Goal: Information Seeking & Learning: Find specific fact

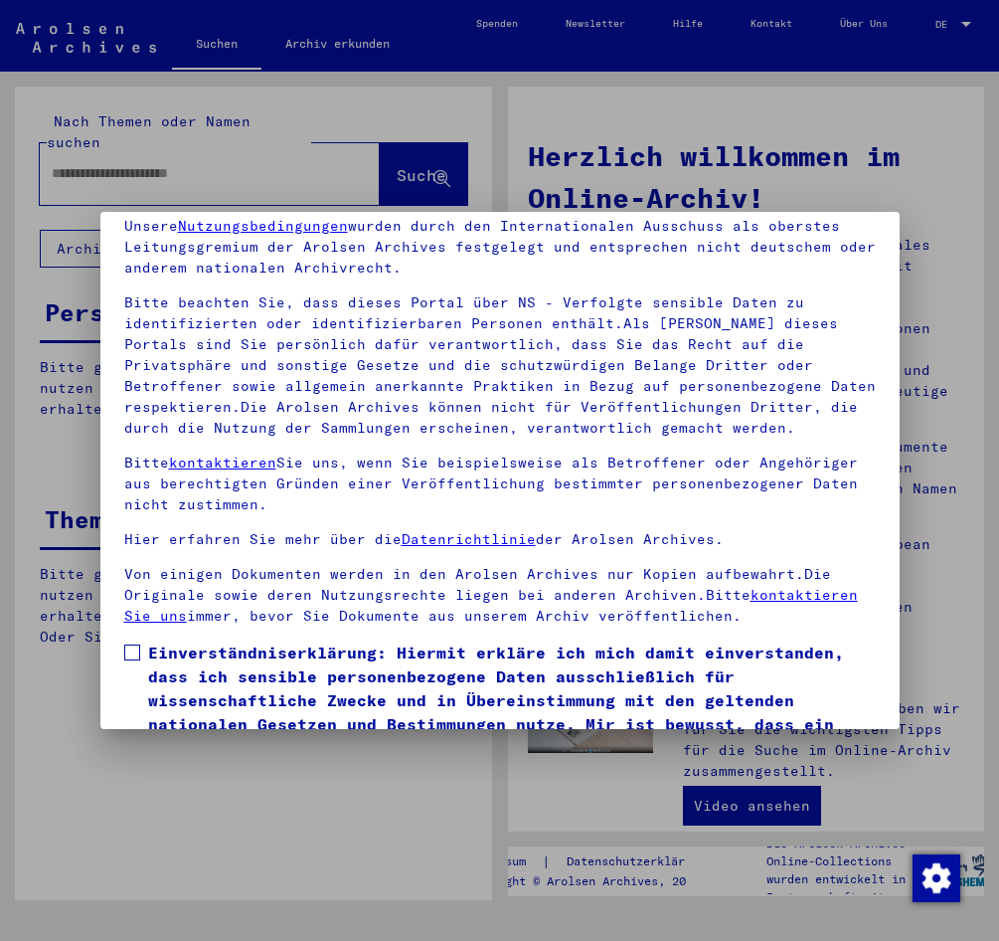
scroll to position [99, 0]
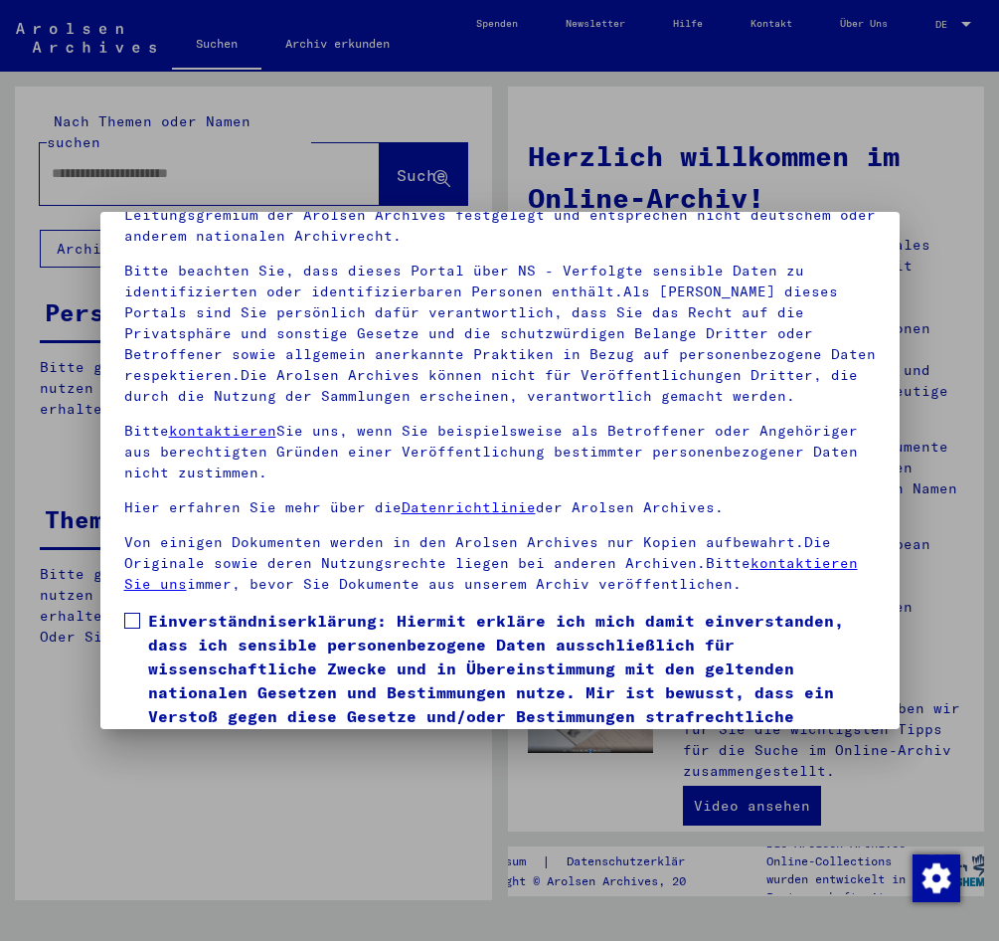
click at [129, 618] on span at bounding box center [132, 621] width 16 height 16
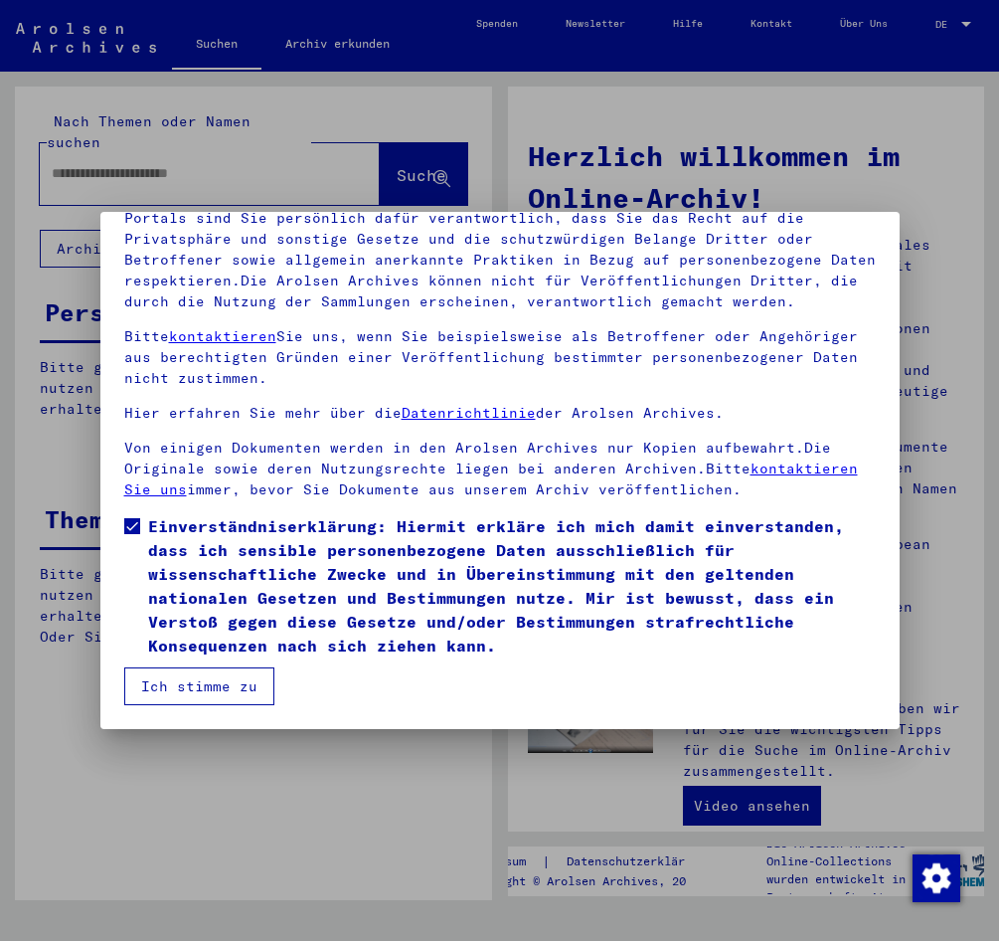
click at [216, 692] on button "Ich stimme zu" at bounding box center [199, 686] width 150 height 38
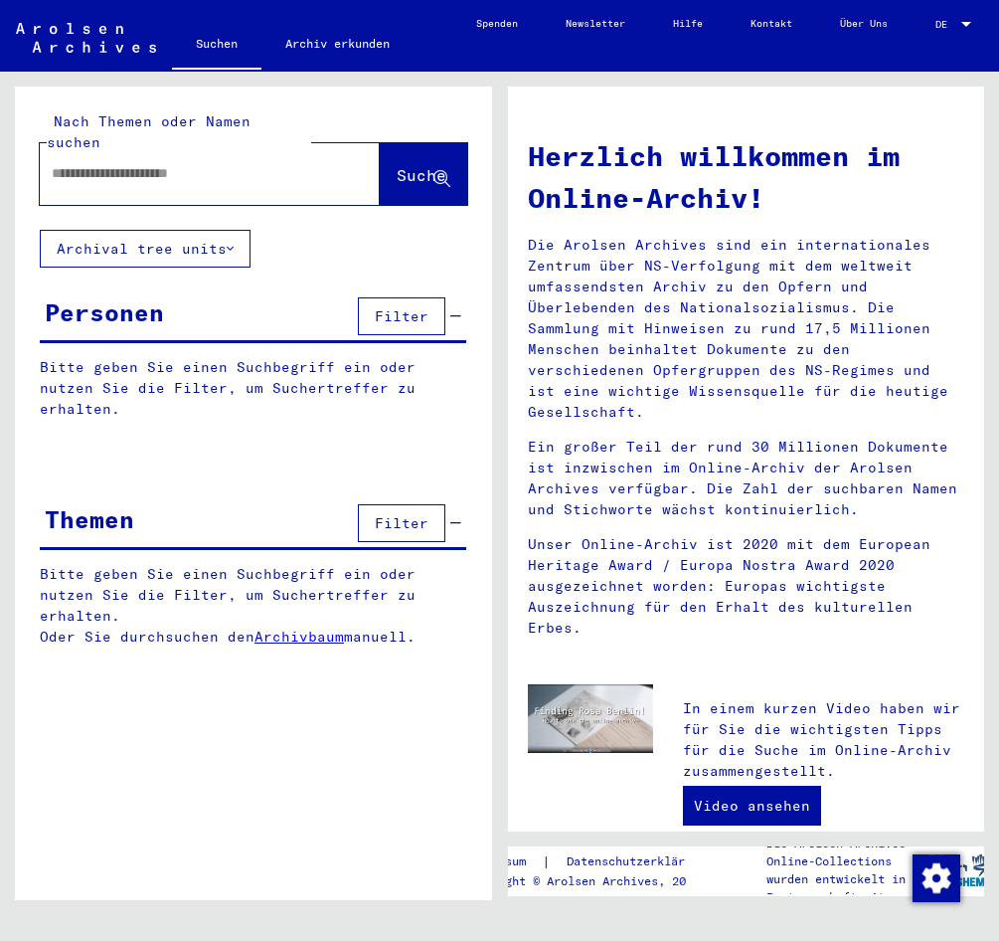
click at [89, 163] on input "text" at bounding box center [186, 173] width 269 height 21
type input "**********"
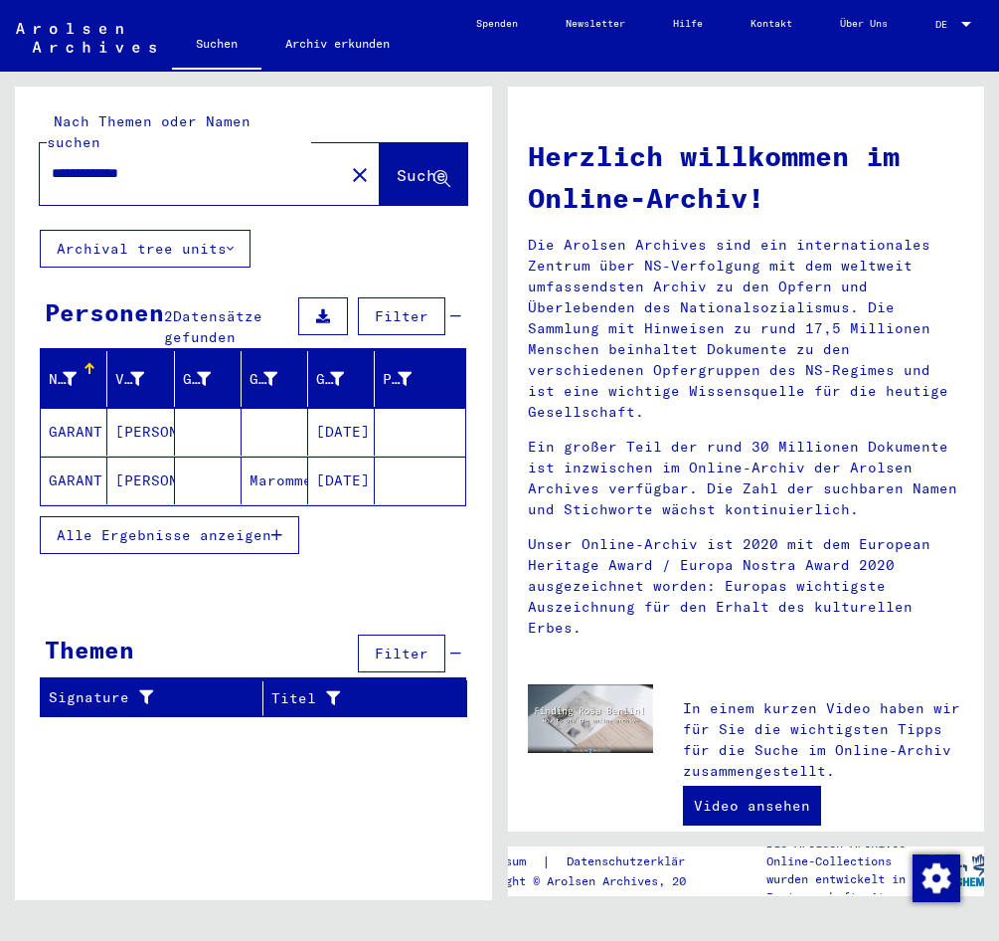
click at [271, 526] on span "Alle Ergebnisse anzeigen" at bounding box center [164, 535] width 215 height 18
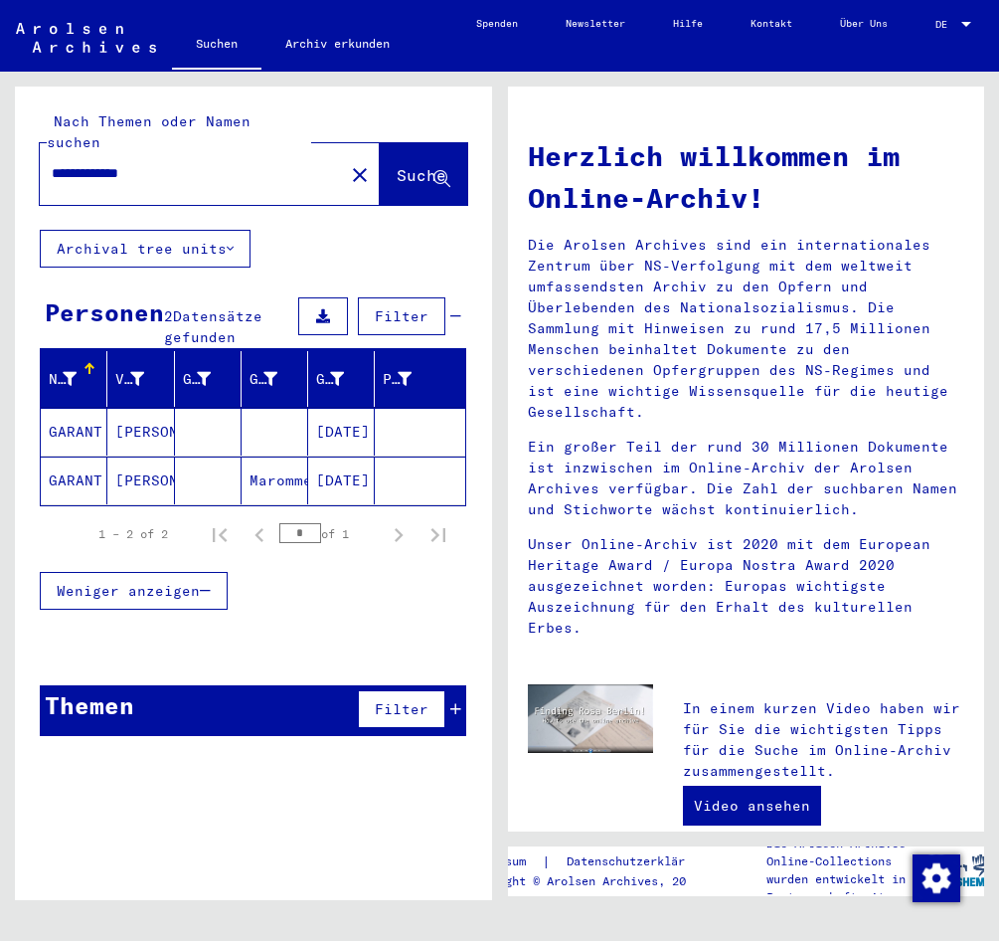
click at [348, 416] on mat-cell "[DATE]" at bounding box center [341, 432] width 67 height 48
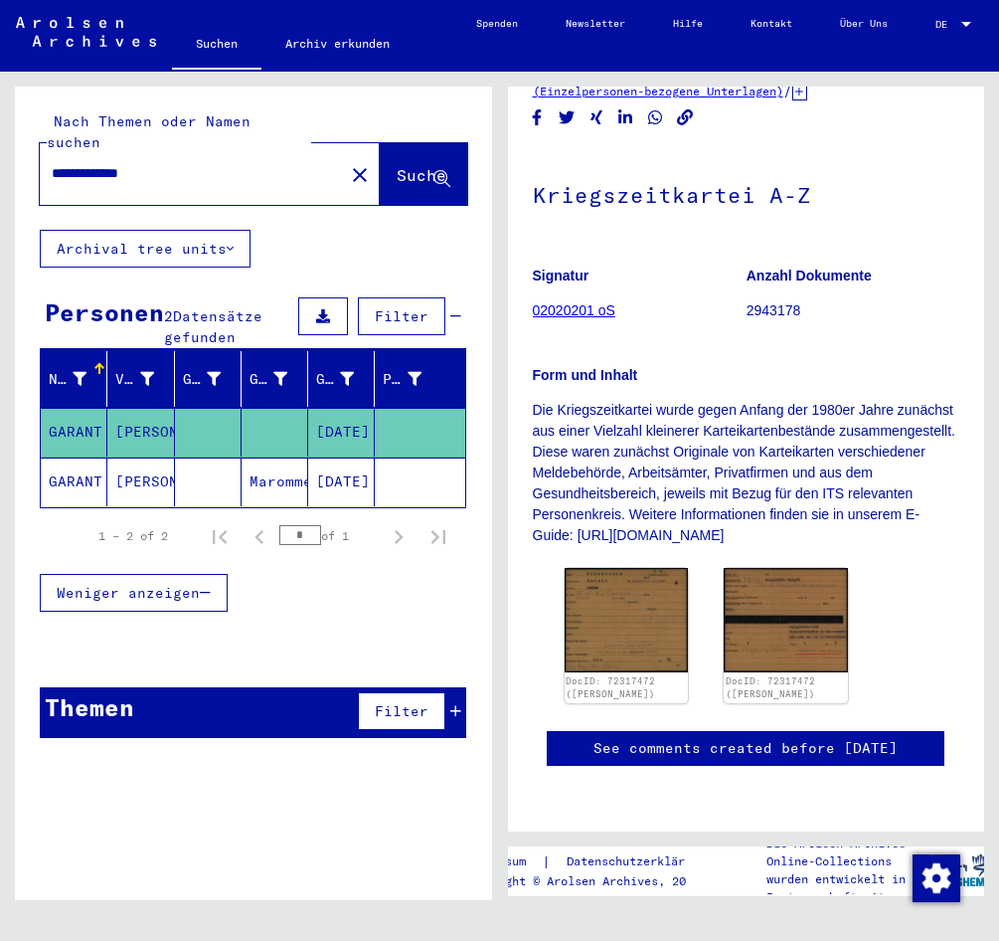
scroll to position [298, 0]
click at [318, 457] on mat-cell "[DATE]" at bounding box center [341, 481] width 67 height 49
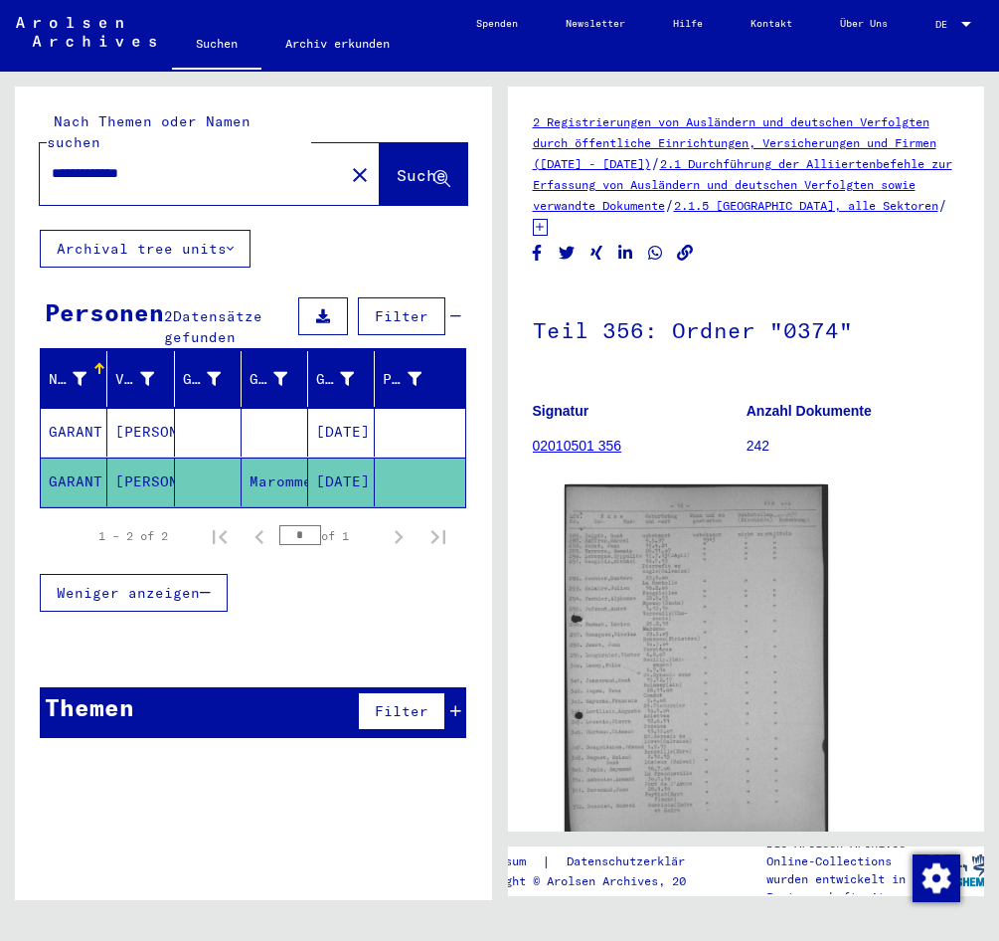
click at [323, 409] on mat-cell "[DATE]" at bounding box center [341, 432] width 67 height 49
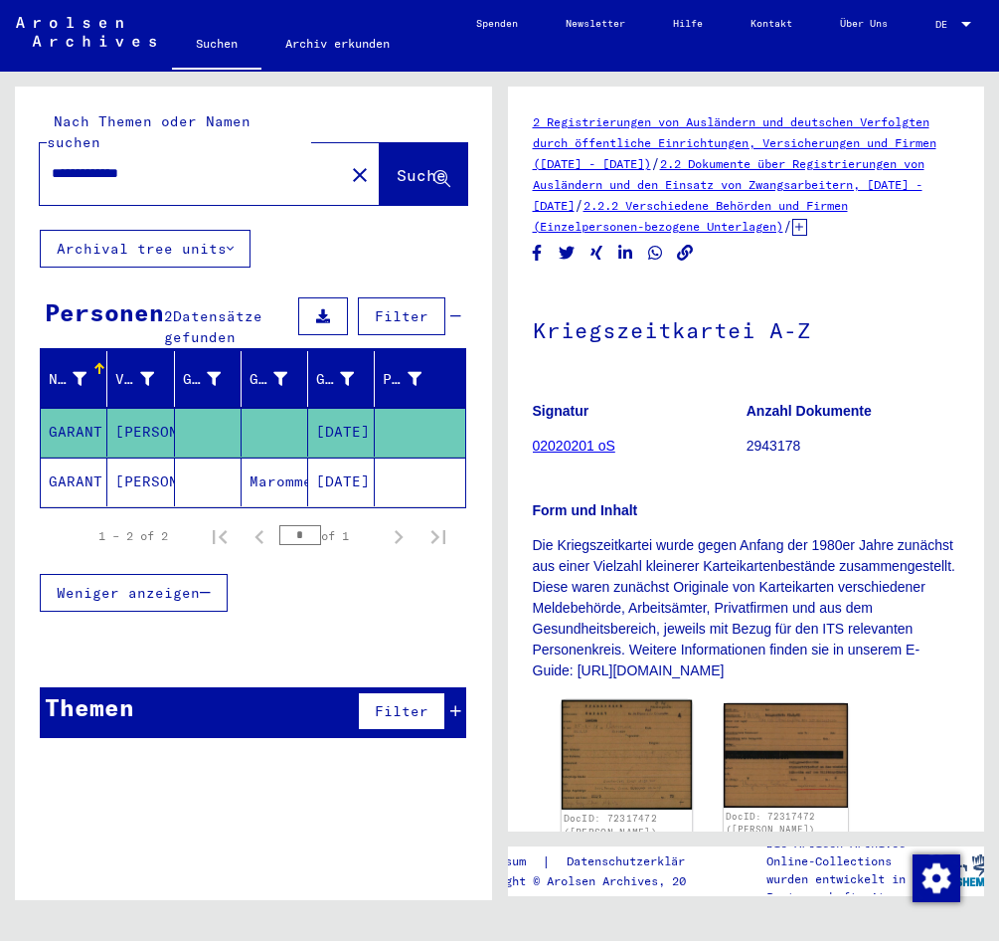
click at [654, 793] on img at bounding box center [626, 754] width 130 height 109
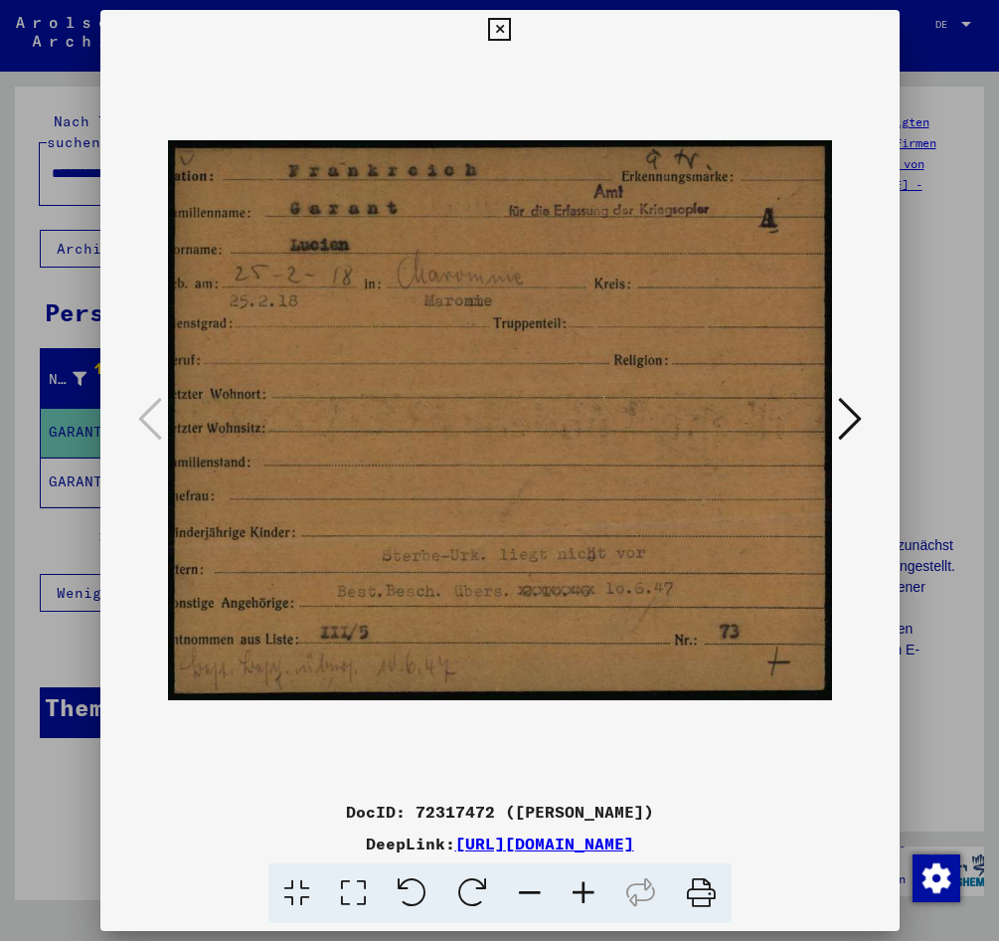
click at [598, 903] on icon at bounding box center [584, 893] width 54 height 61
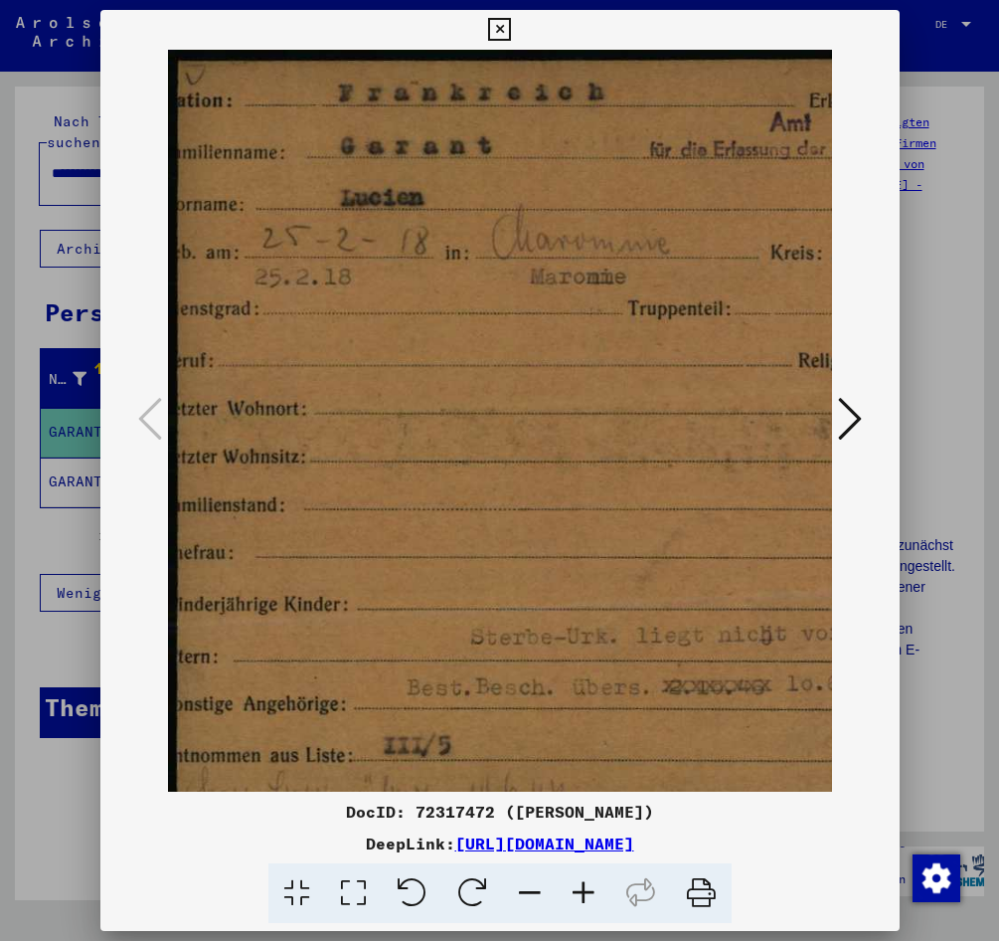
click at [597, 903] on icon at bounding box center [584, 893] width 54 height 61
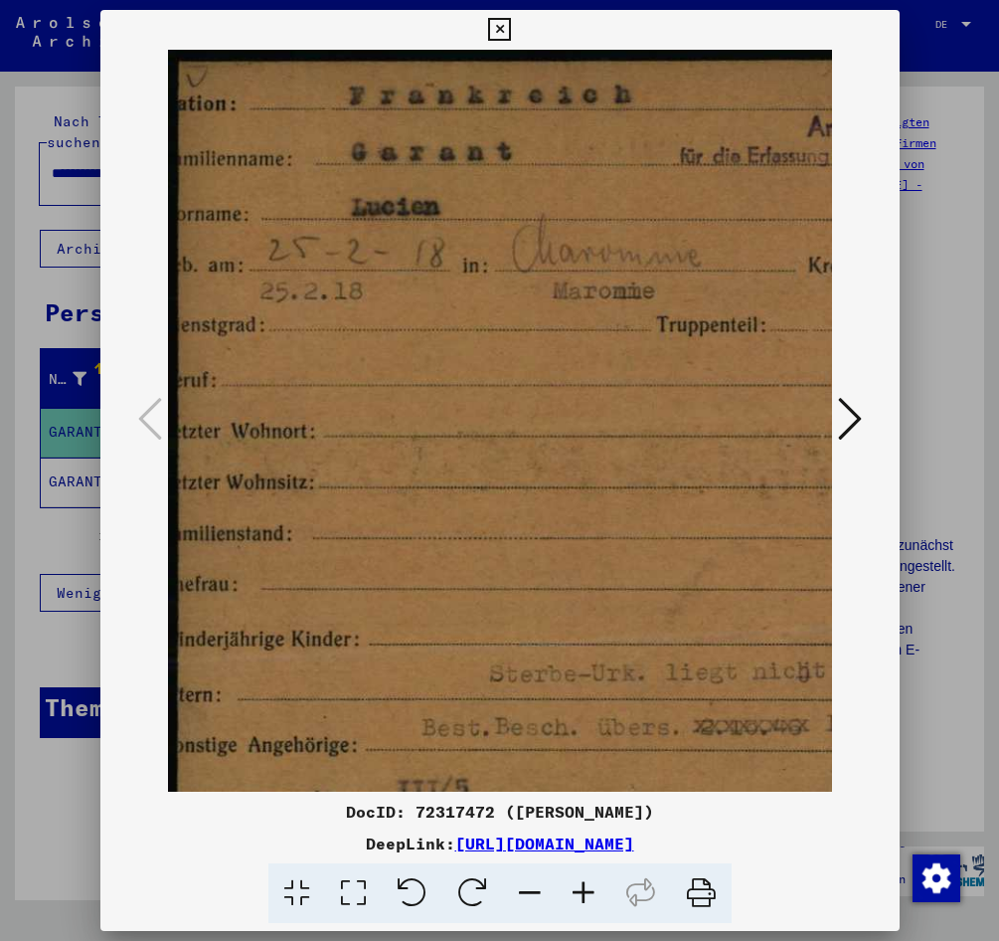
click at [596, 903] on icon at bounding box center [584, 893] width 54 height 61
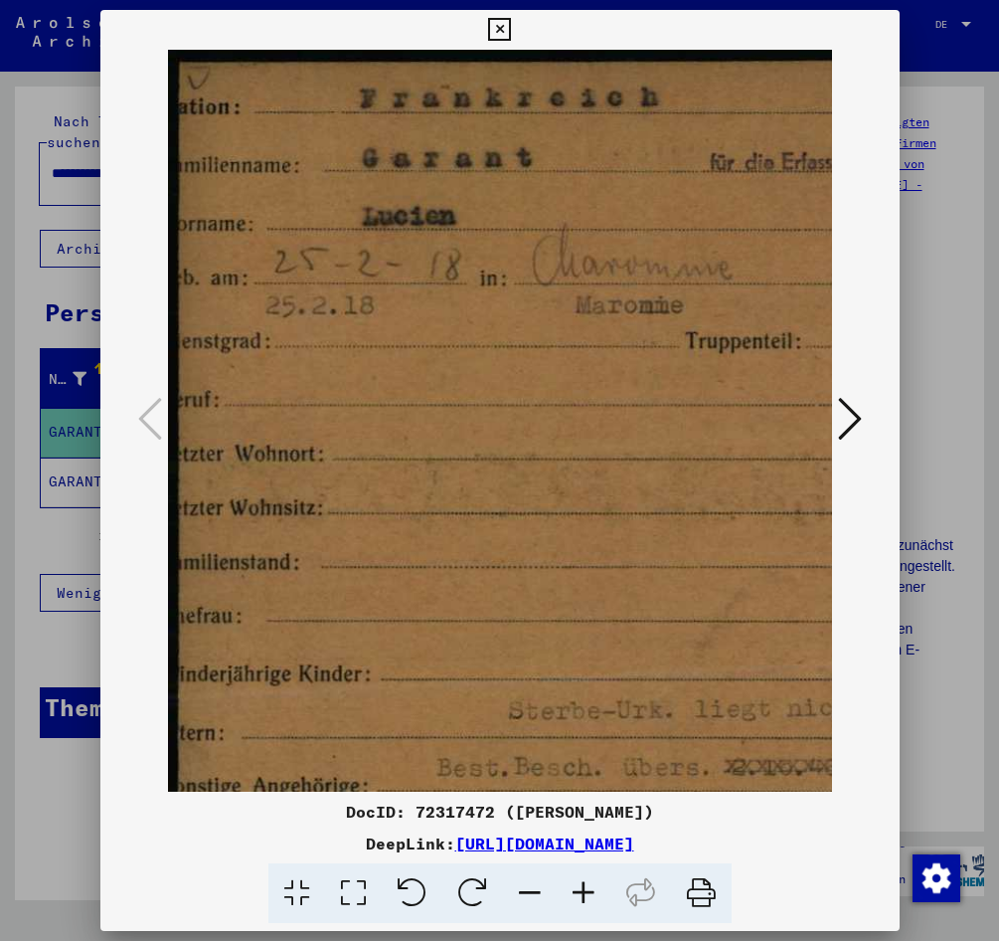
click at [596, 903] on icon at bounding box center [584, 893] width 54 height 61
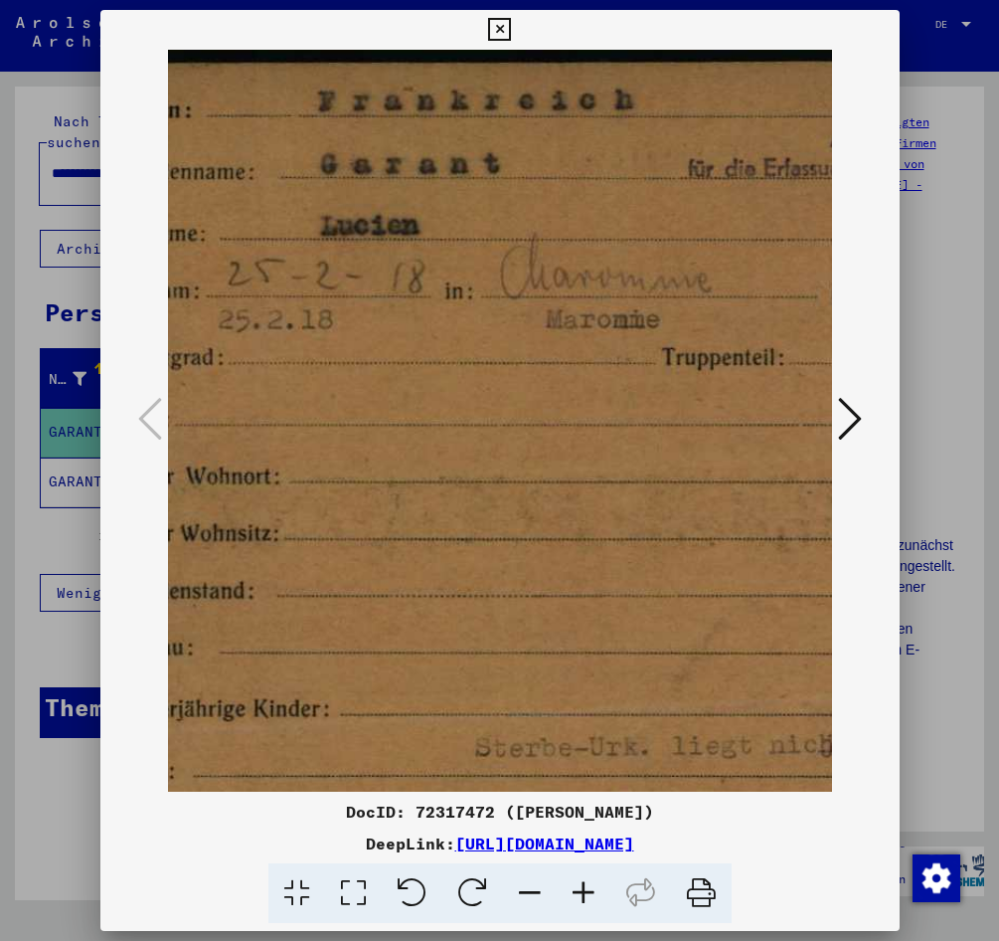
scroll to position [0, 70]
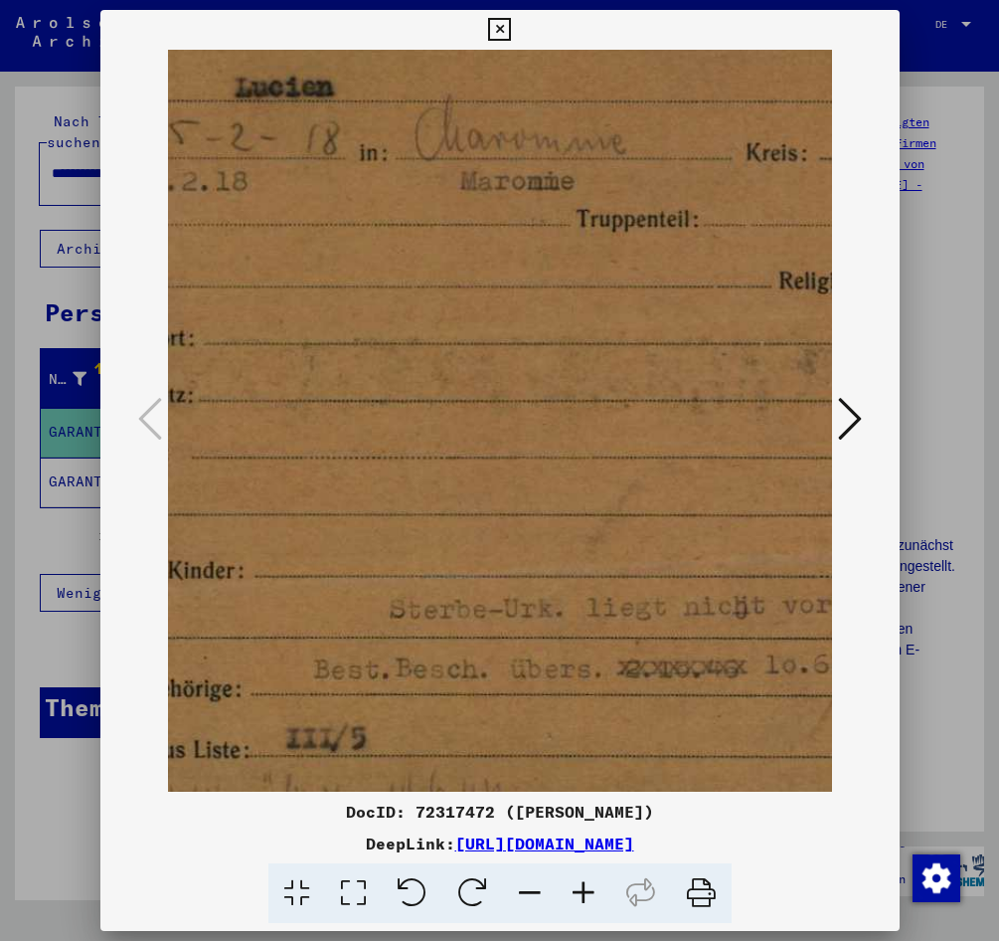
drag, startPoint x: 566, startPoint y: 547, endPoint x: 428, endPoint y: 436, distance: 177.5
click at [428, 436] on img at bounding box center [588, 381] width 1116 height 941
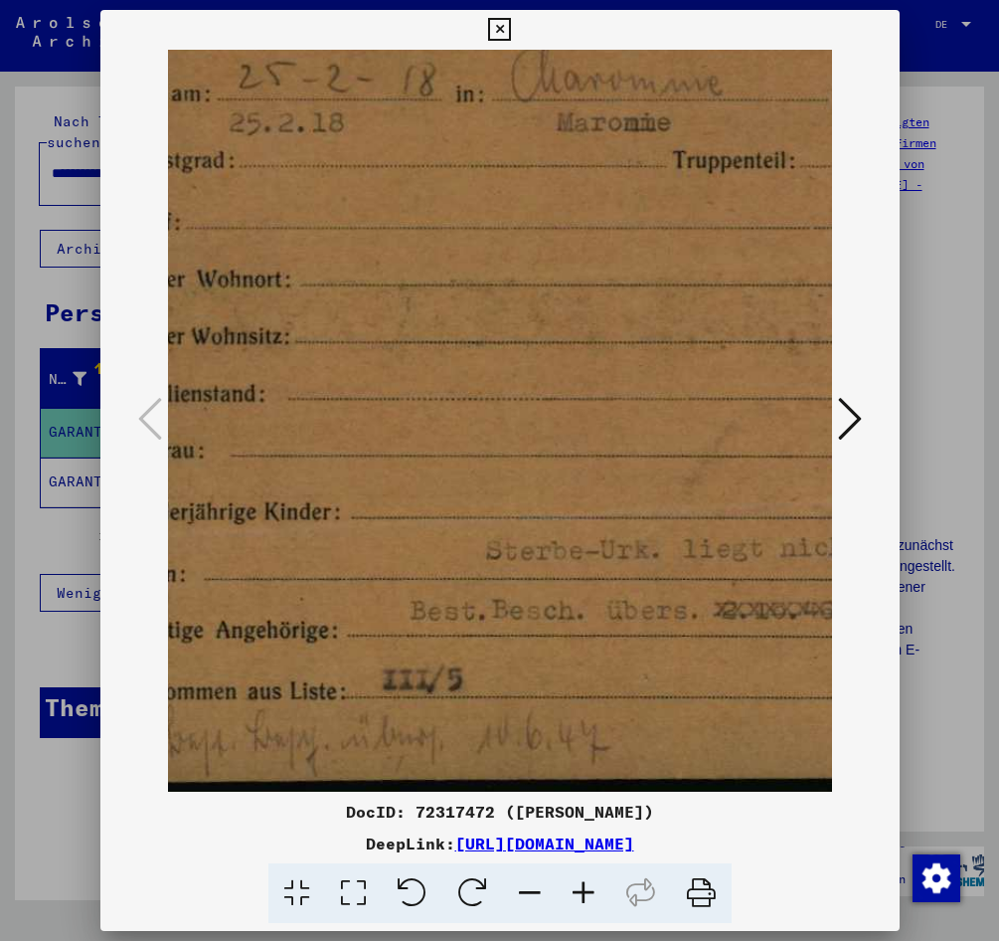
drag, startPoint x: 556, startPoint y: 548, endPoint x: 652, endPoint y: 441, distance: 144.4
click at [652, 441] on img at bounding box center [684, 323] width 1116 height 941
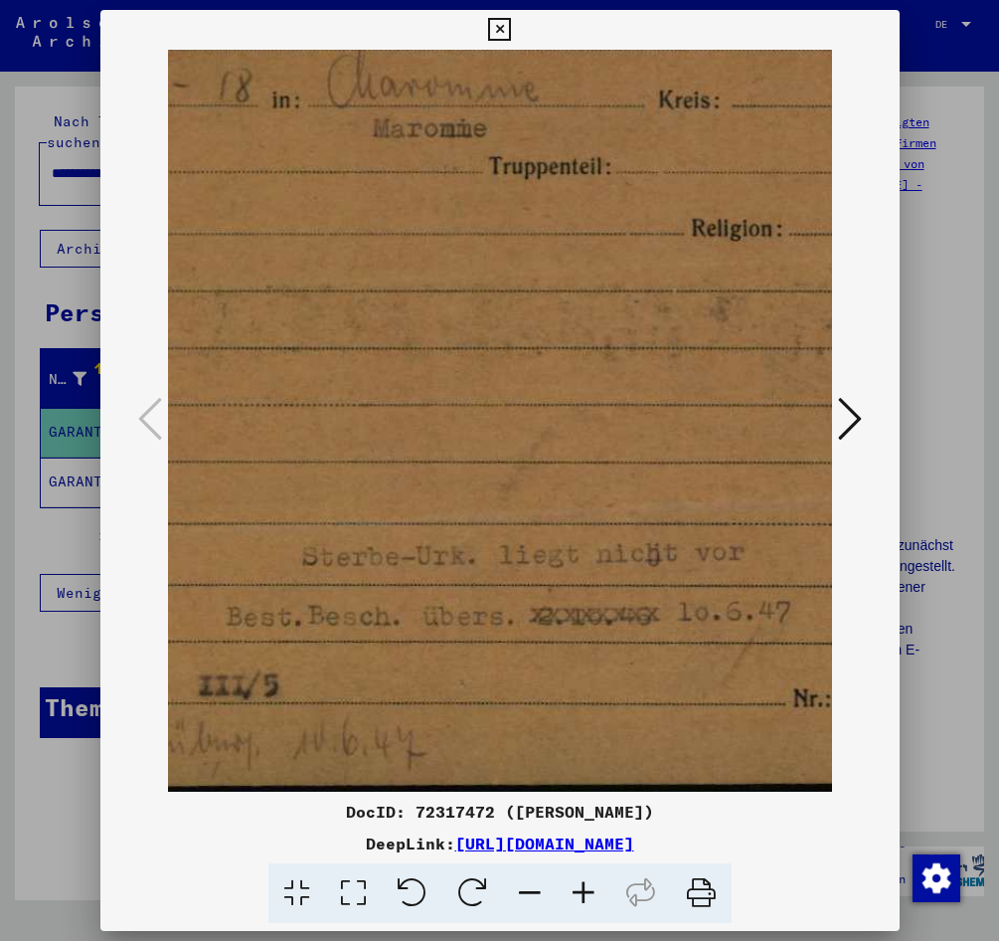
scroll to position [162, 0]
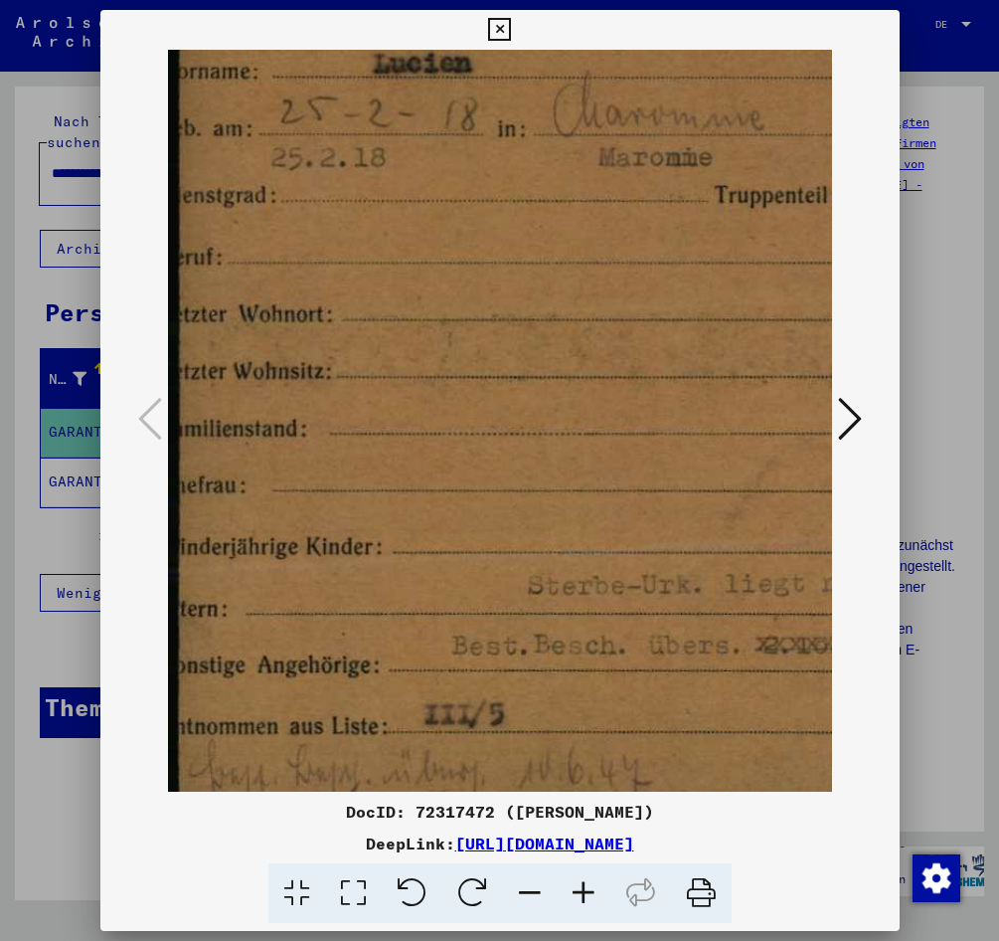
drag, startPoint x: 441, startPoint y: 537, endPoint x: 743, endPoint y: 568, distance: 303.9
click at [743, 568] on img at bounding box center [726, 358] width 1116 height 941
click at [46, 619] on div at bounding box center [499, 470] width 999 height 941
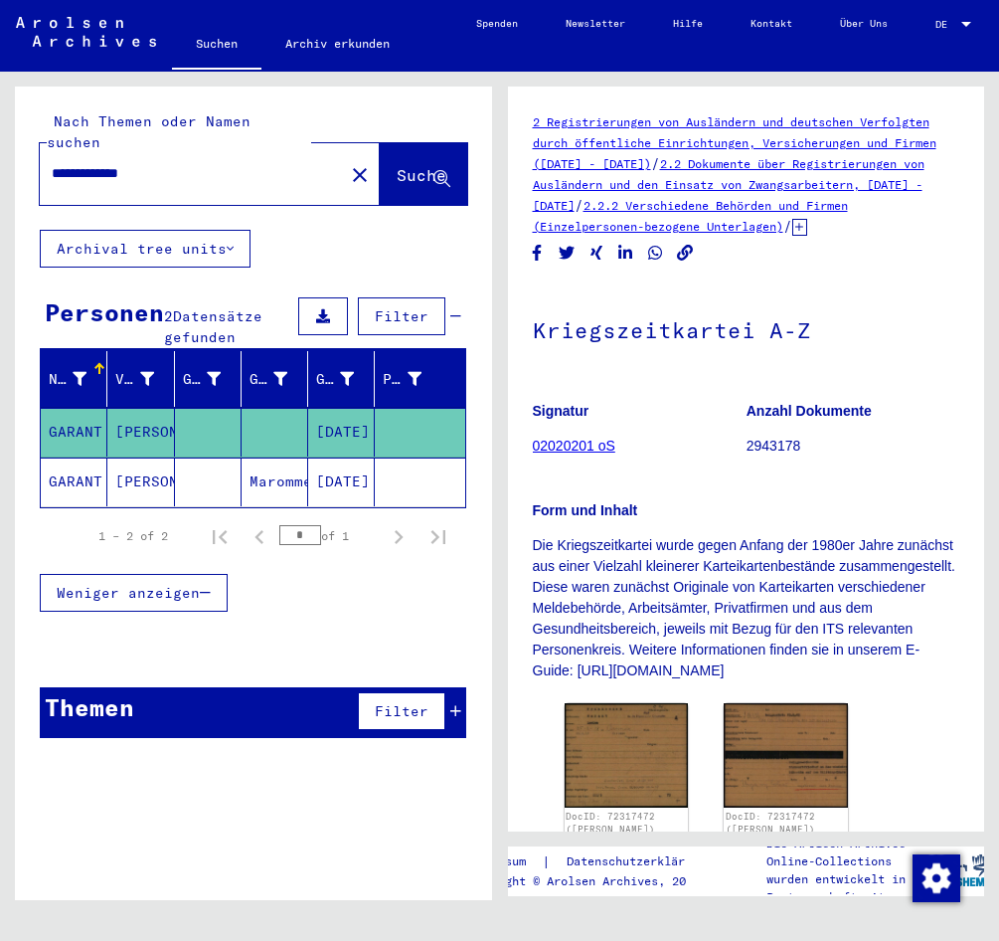
click at [131, 457] on mat-cell "[PERSON_NAME]" at bounding box center [140, 481] width 67 height 49
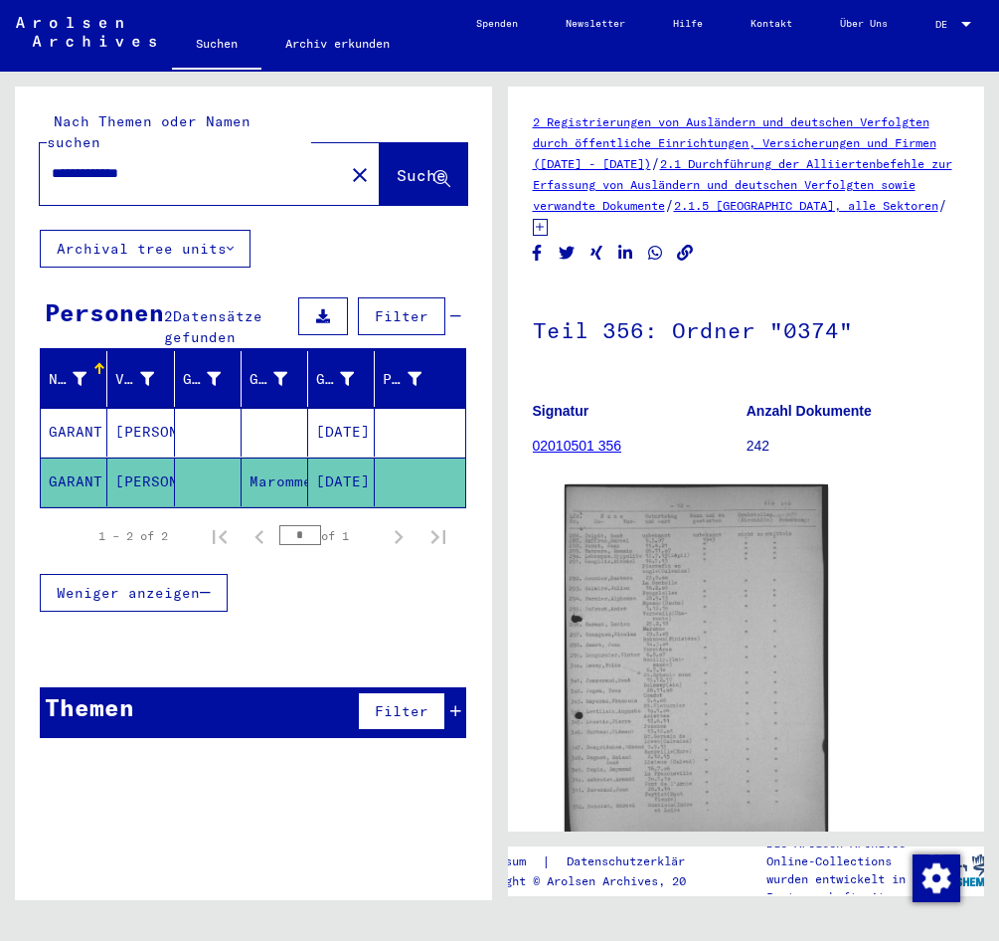
click at [828, 622] on div "DocID: 78856547" at bounding box center [747, 674] width 380 height 397
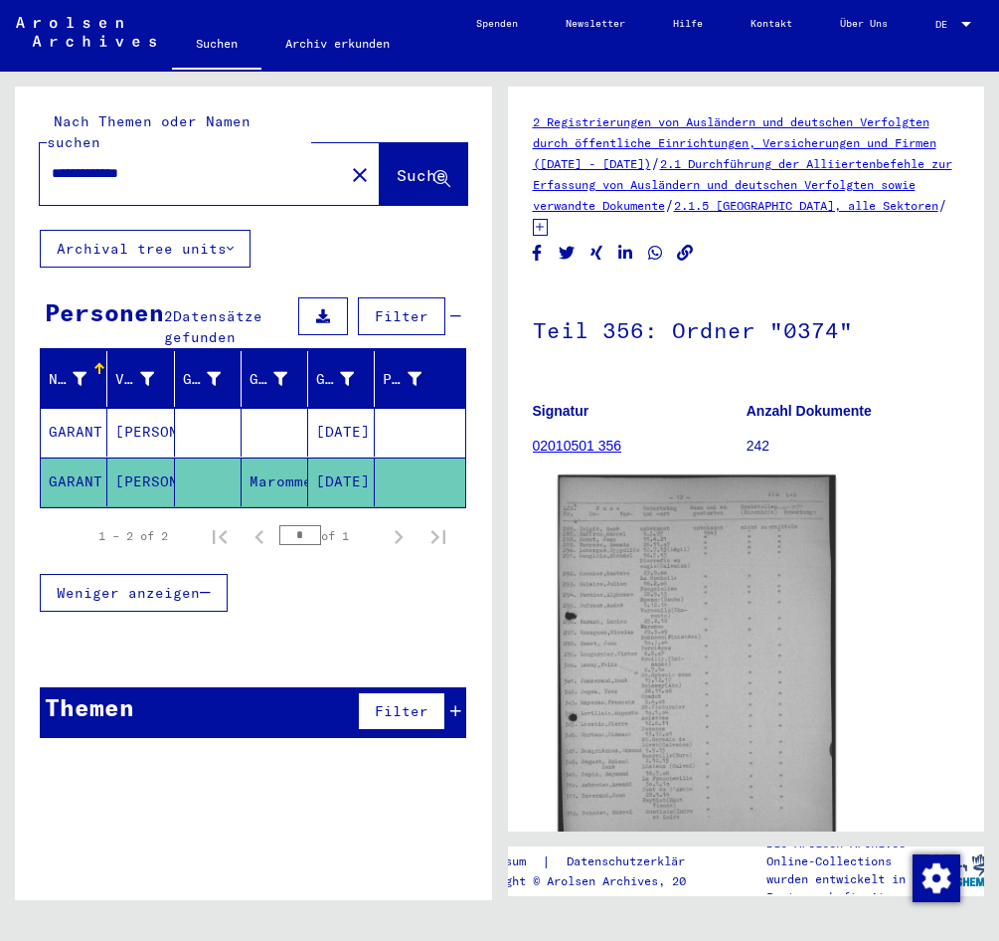
click at [706, 622] on img at bounding box center [696, 666] width 277 height 382
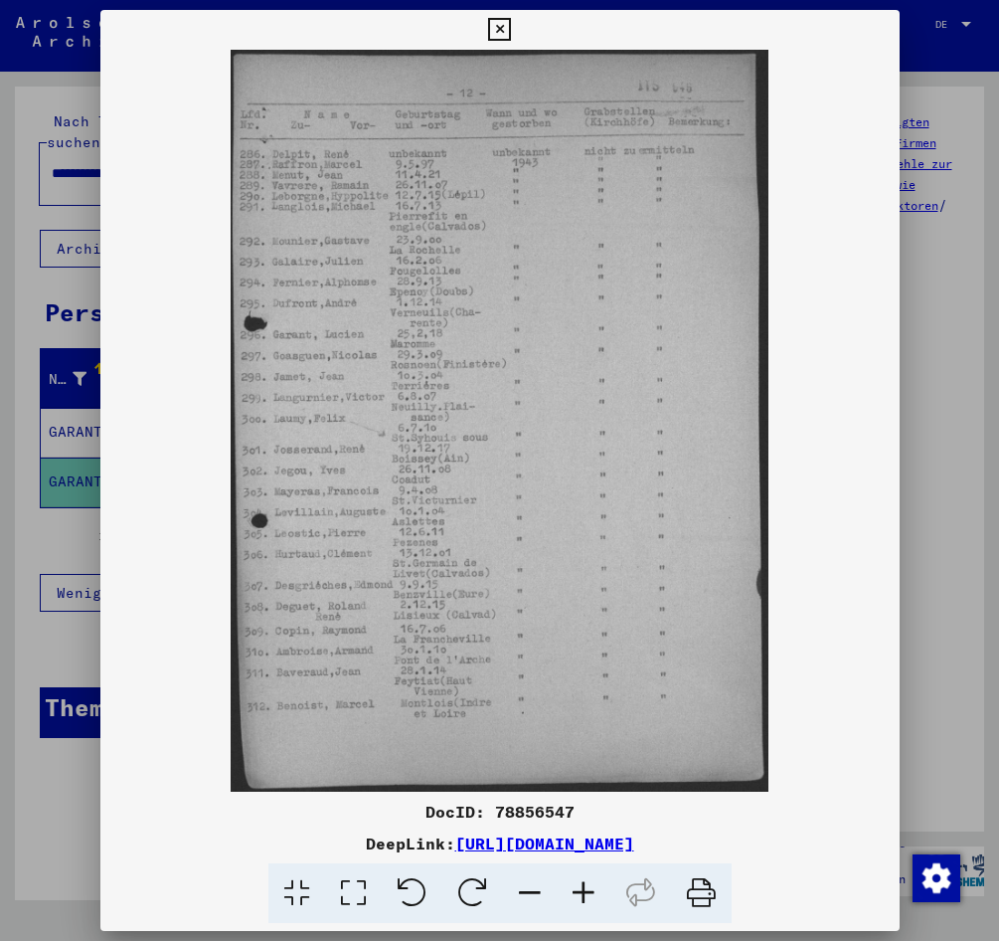
click at [589, 891] on icon at bounding box center [584, 893] width 54 height 61
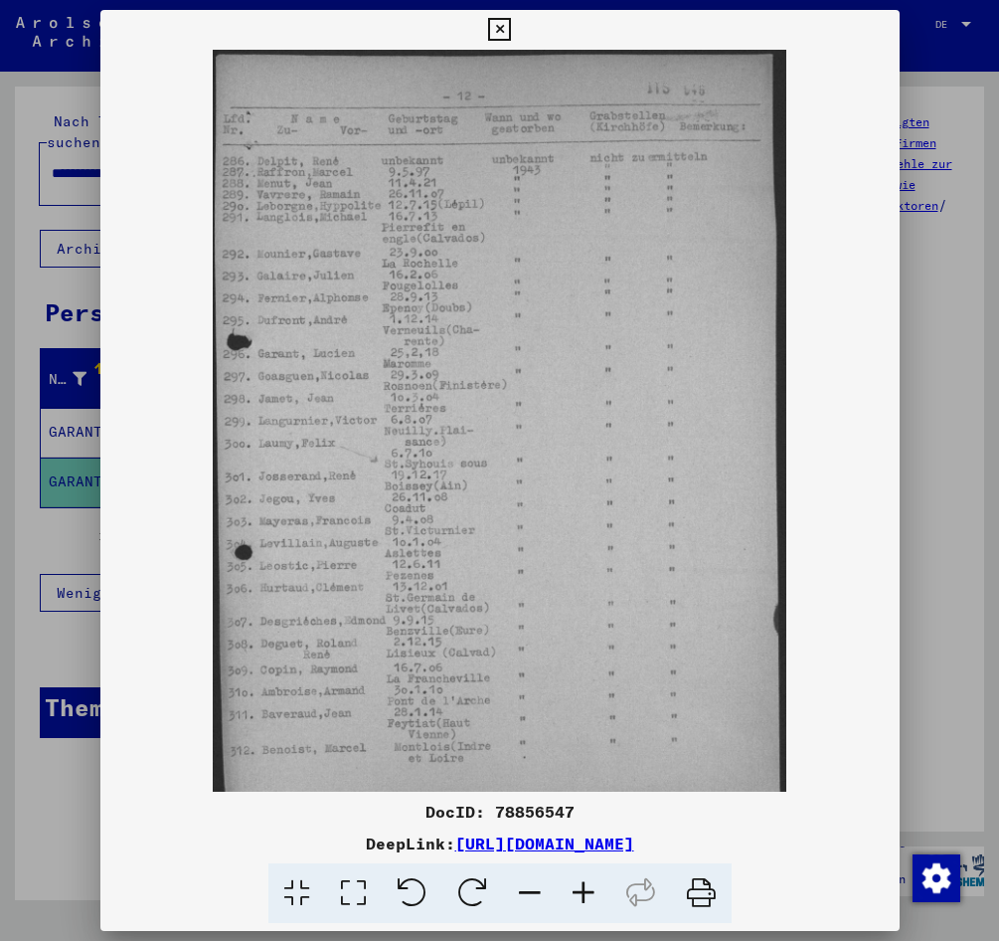
click at [589, 891] on icon at bounding box center [584, 893] width 54 height 61
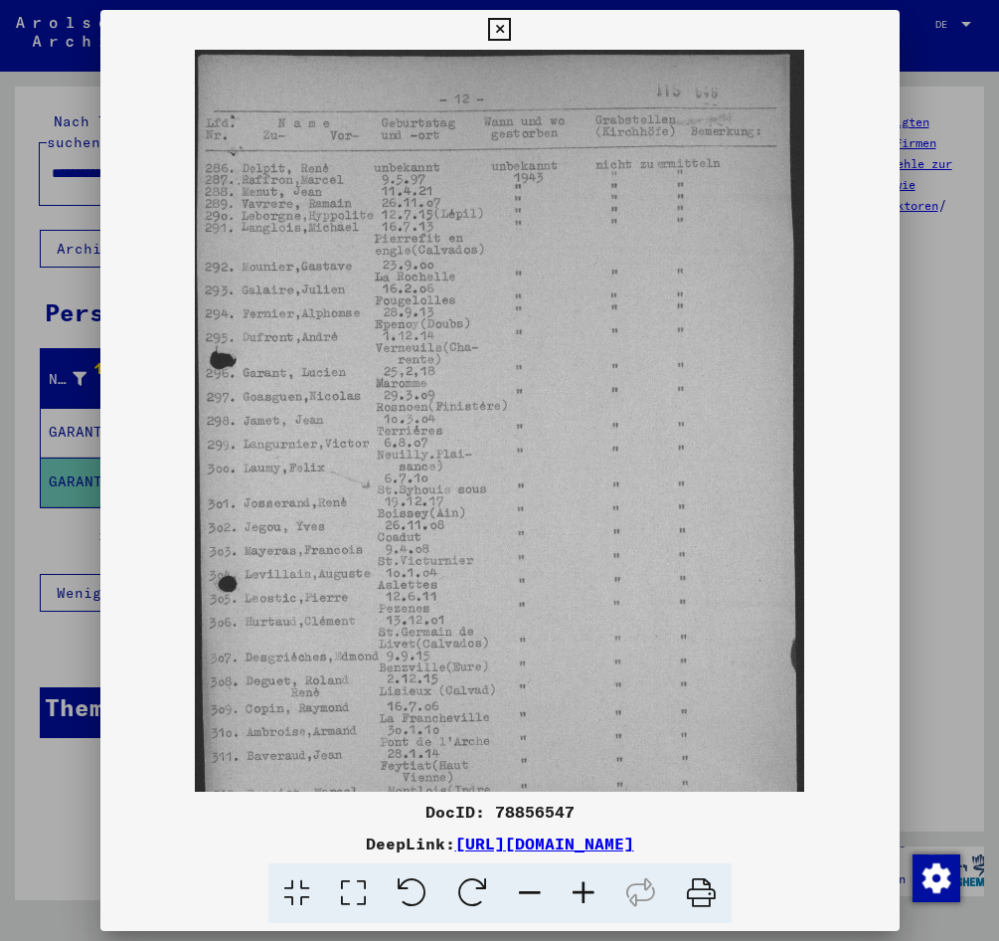
click at [588, 890] on icon at bounding box center [584, 893] width 54 height 61
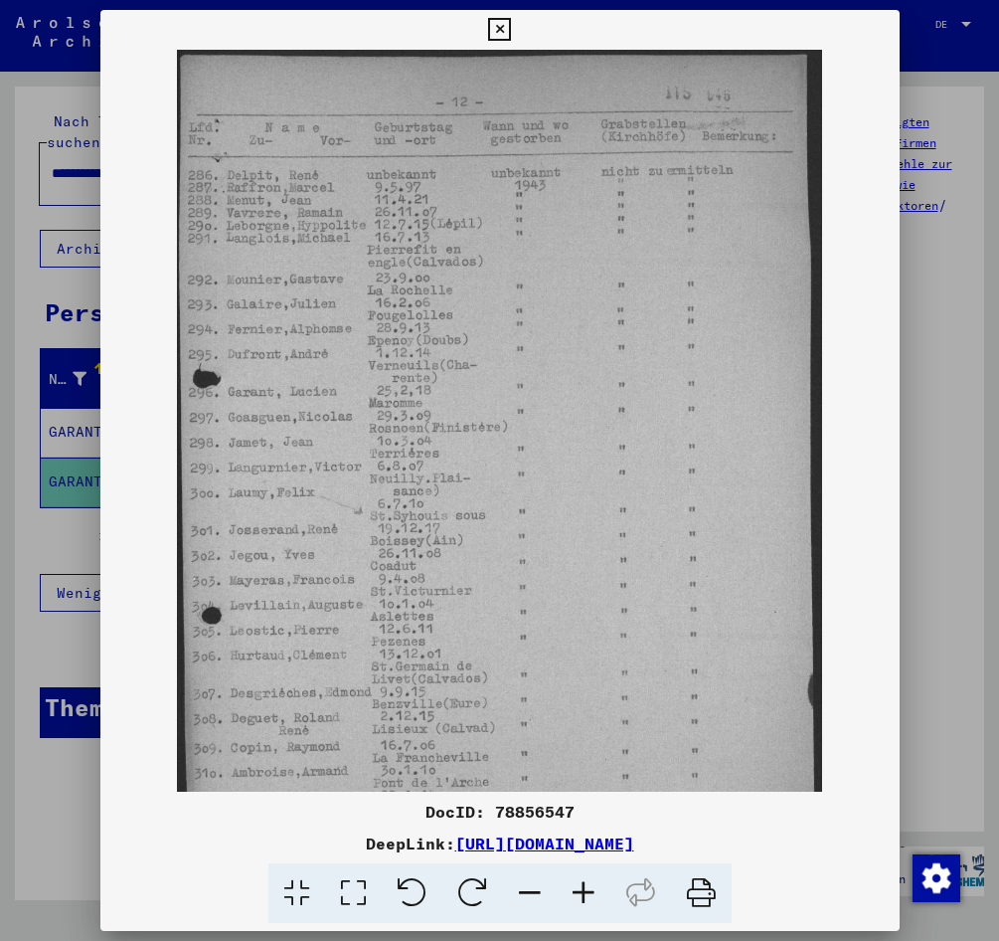
click at [587, 889] on icon at bounding box center [584, 893] width 54 height 61
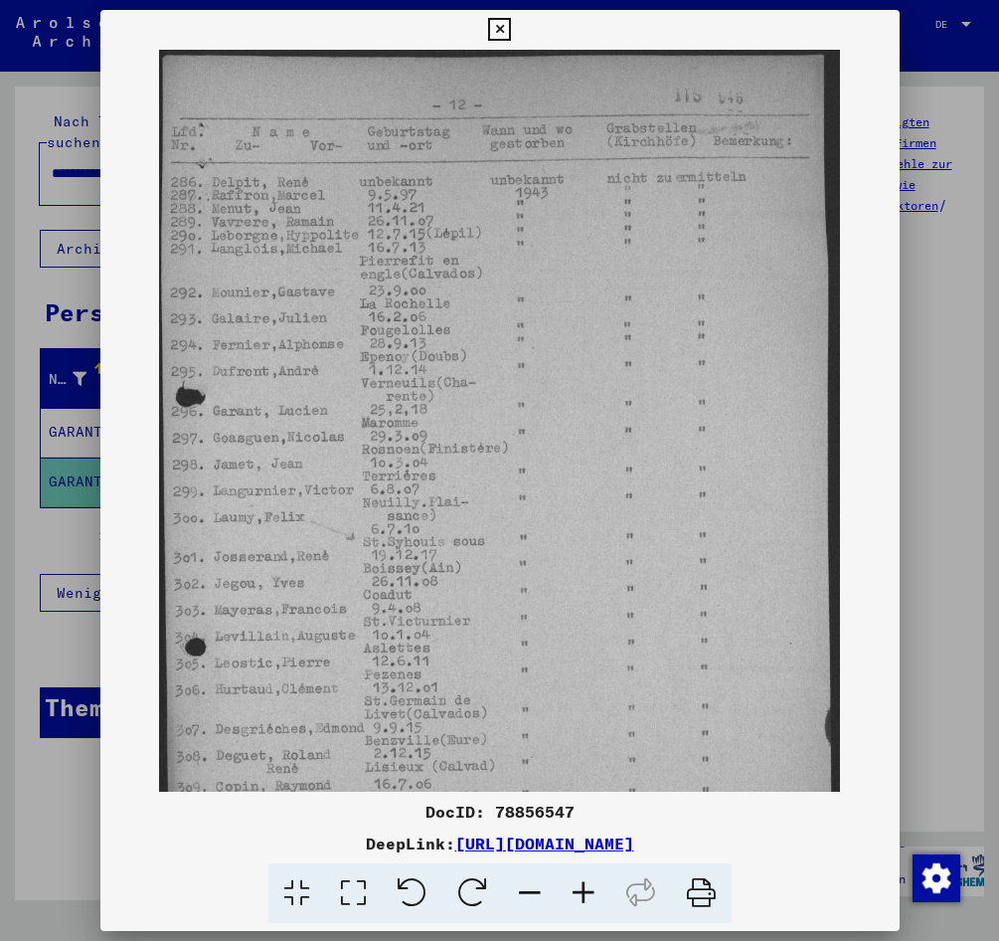
click at [587, 888] on icon at bounding box center [584, 893] width 54 height 61
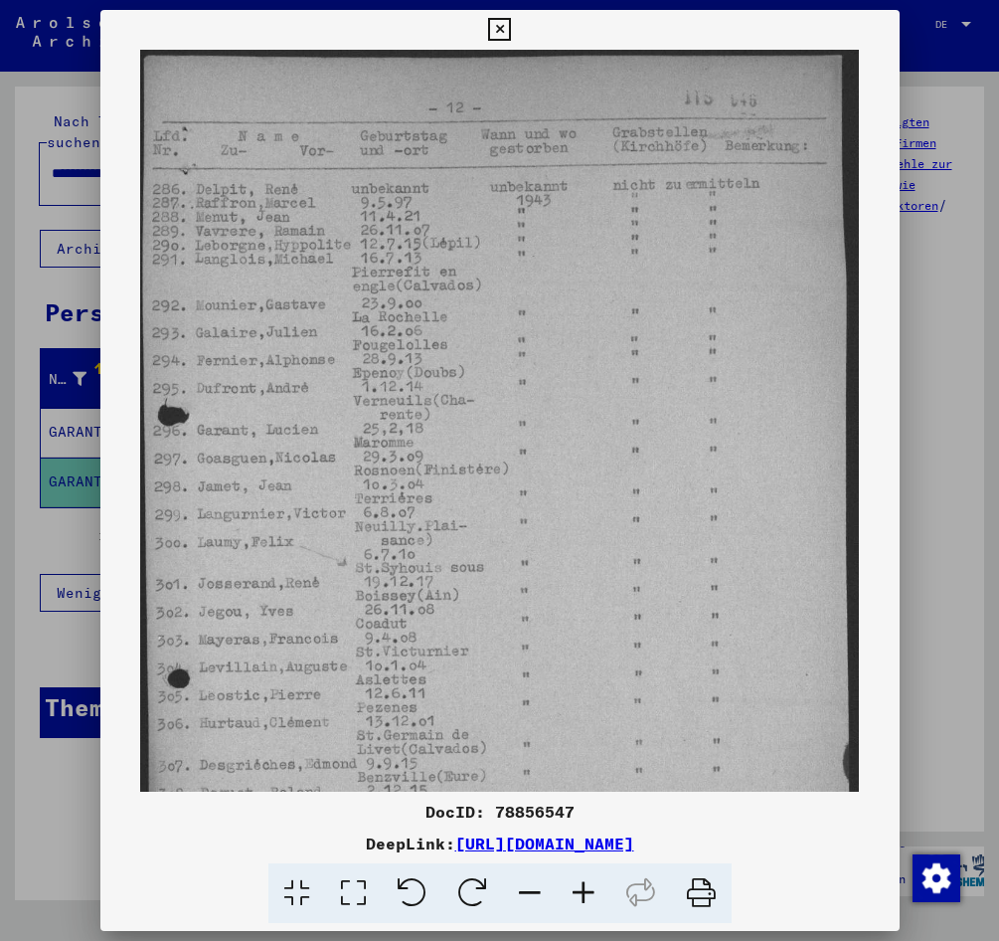
click at [587, 886] on icon at bounding box center [584, 893] width 54 height 61
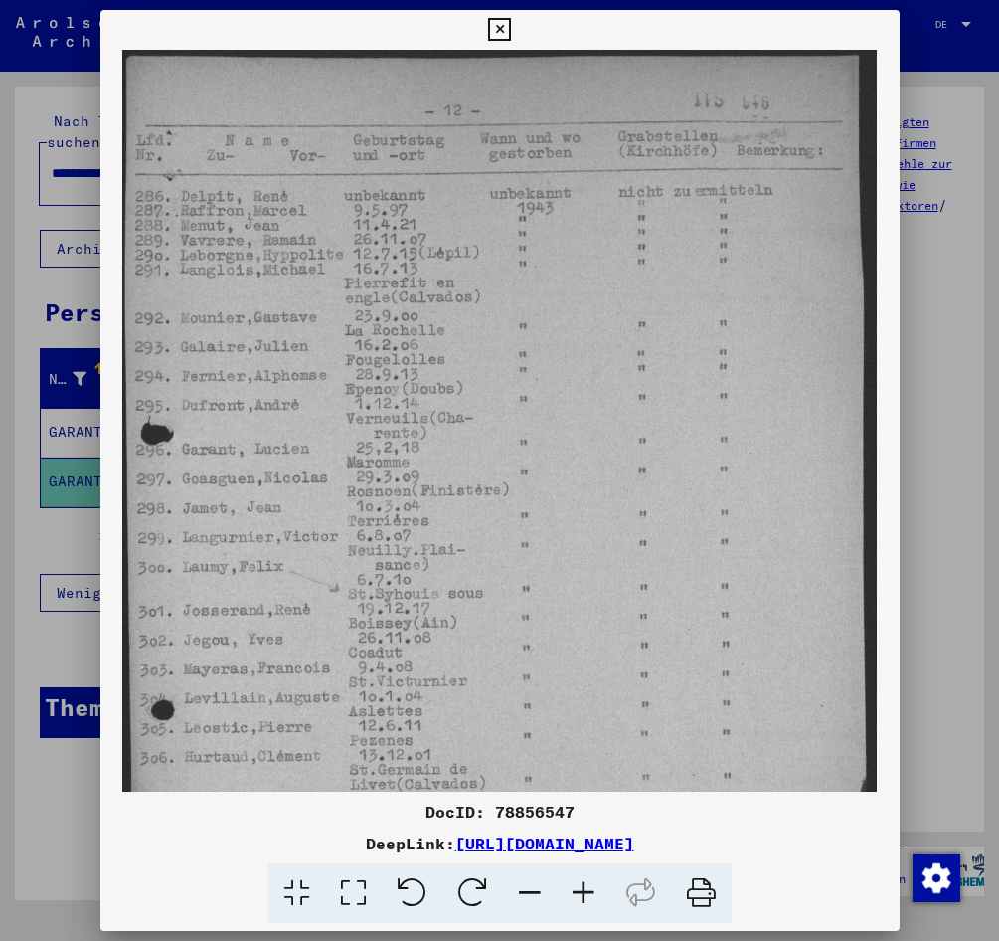
click at [587, 886] on icon at bounding box center [584, 893] width 54 height 61
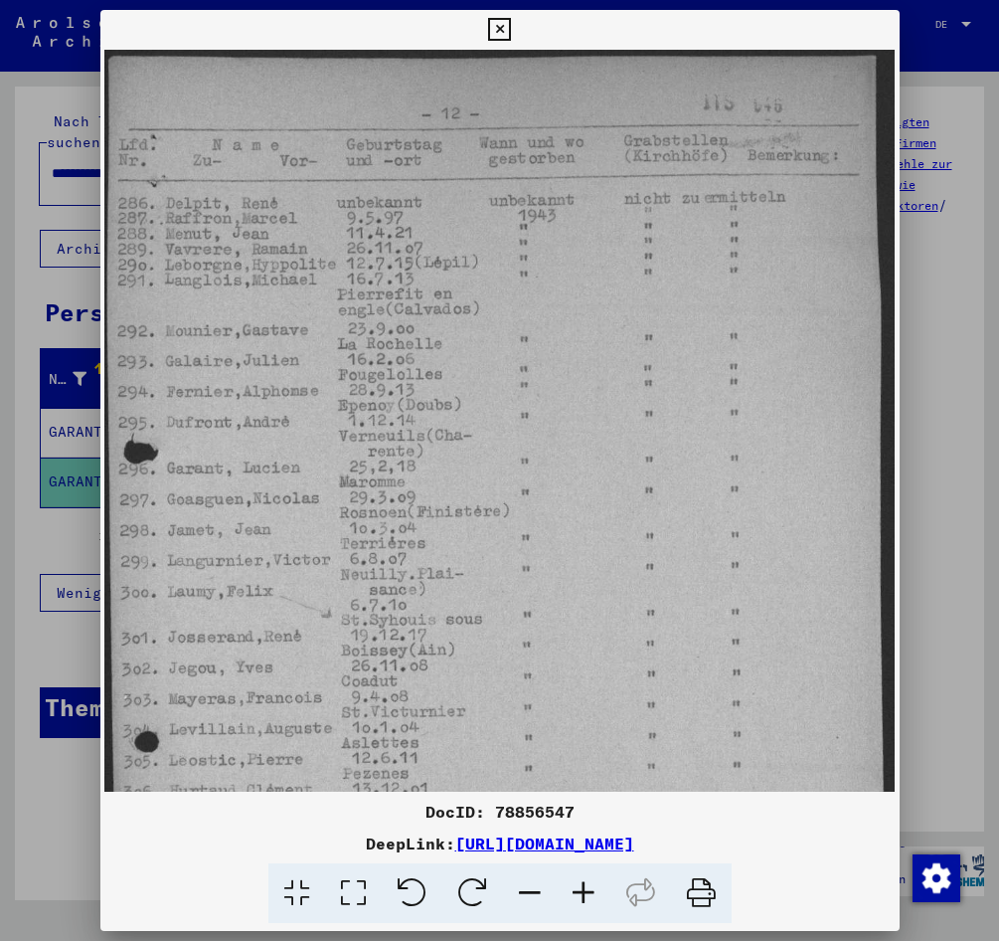
click at [587, 886] on icon at bounding box center [584, 893] width 54 height 61
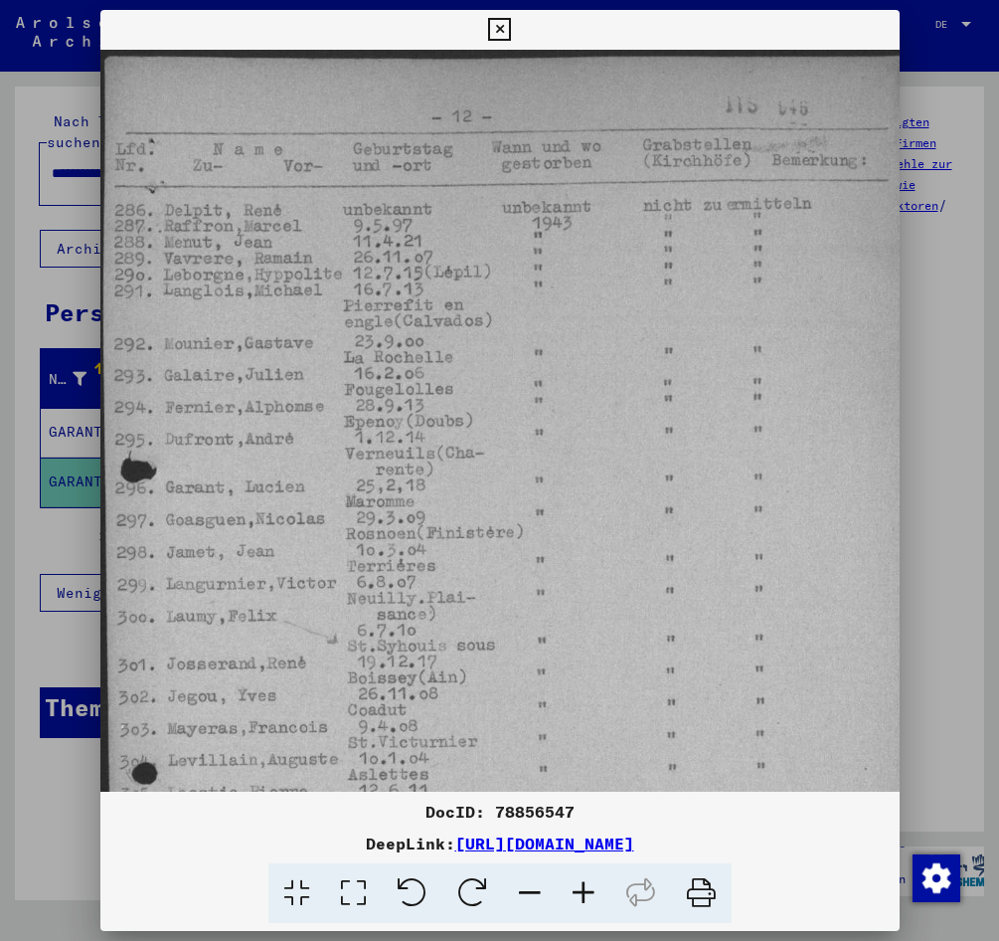
click at [587, 886] on icon at bounding box center [584, 893] width 54 height 61
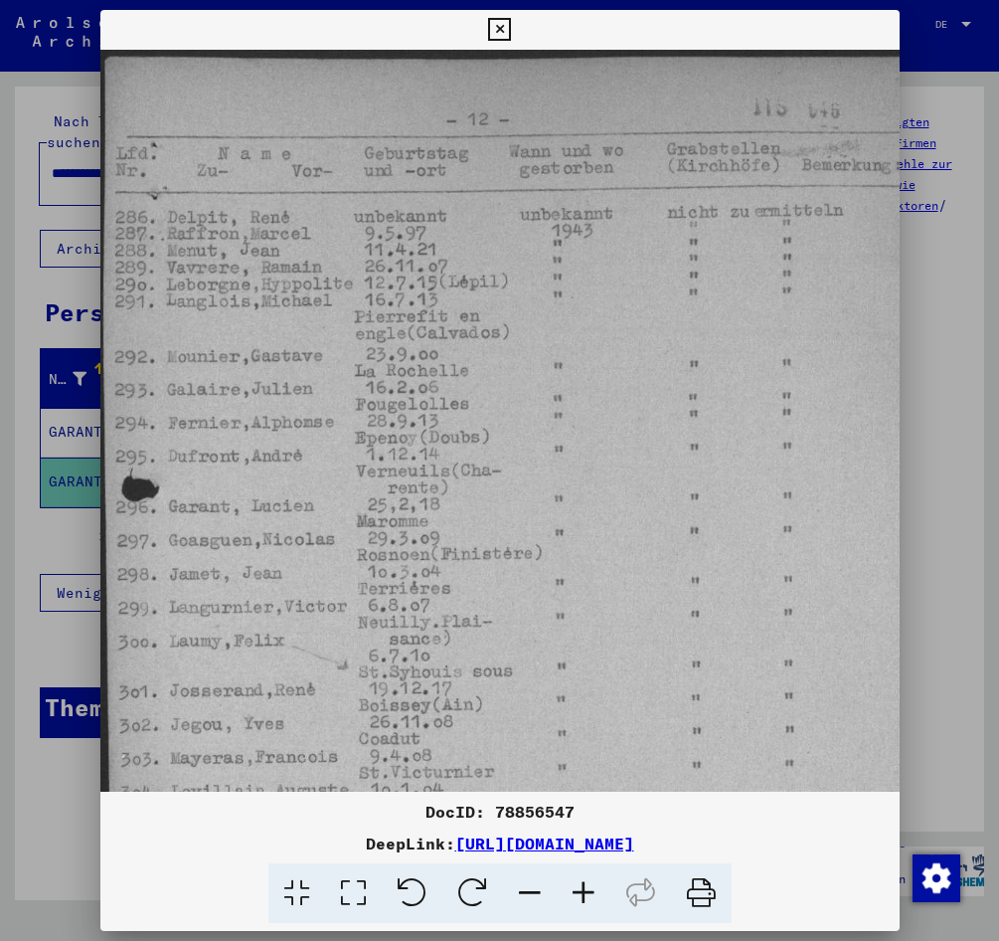
click at [587, 886] on icon at bounding box center [584, 893] width 54 height 61
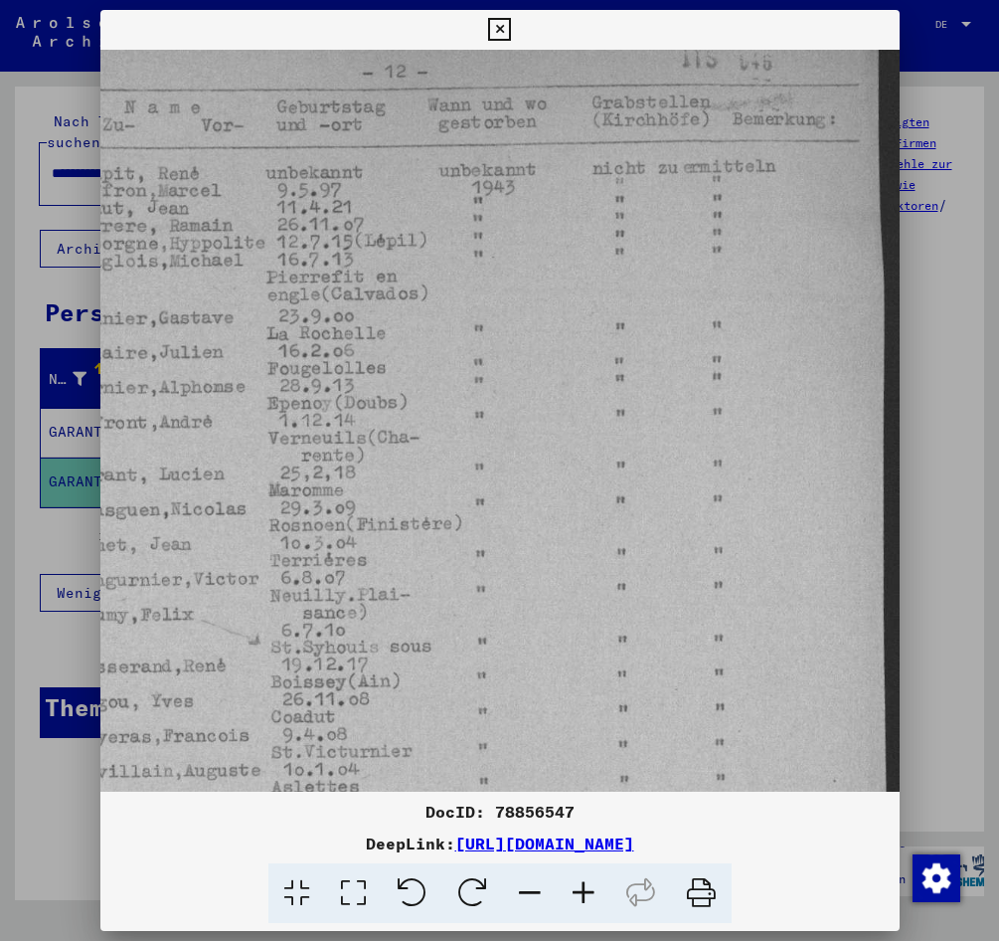
scroll to position [49, 98]
drag, startPoint x: 532, startPoint y: 576, endPoint x: 373, endPoint y: 531, distance: 165.3
click at [373, 531] on img at bounding box center [451, 620] width 898 height 1239
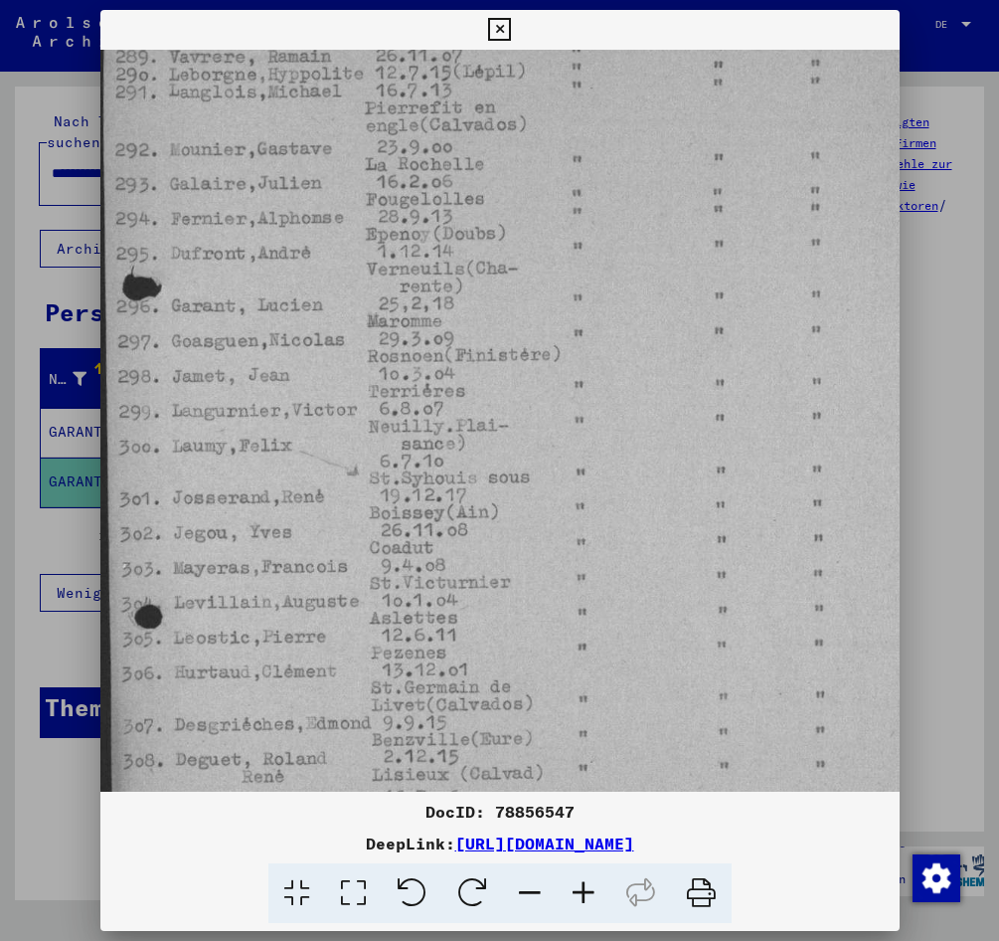
drag, startPoint x: 445, startPoint y: 470, endPoint x: 762, endPoint y: 298, distance: 360.9
click at [762, 298] on img at bounding box center [549, 449] width 898 height 1239
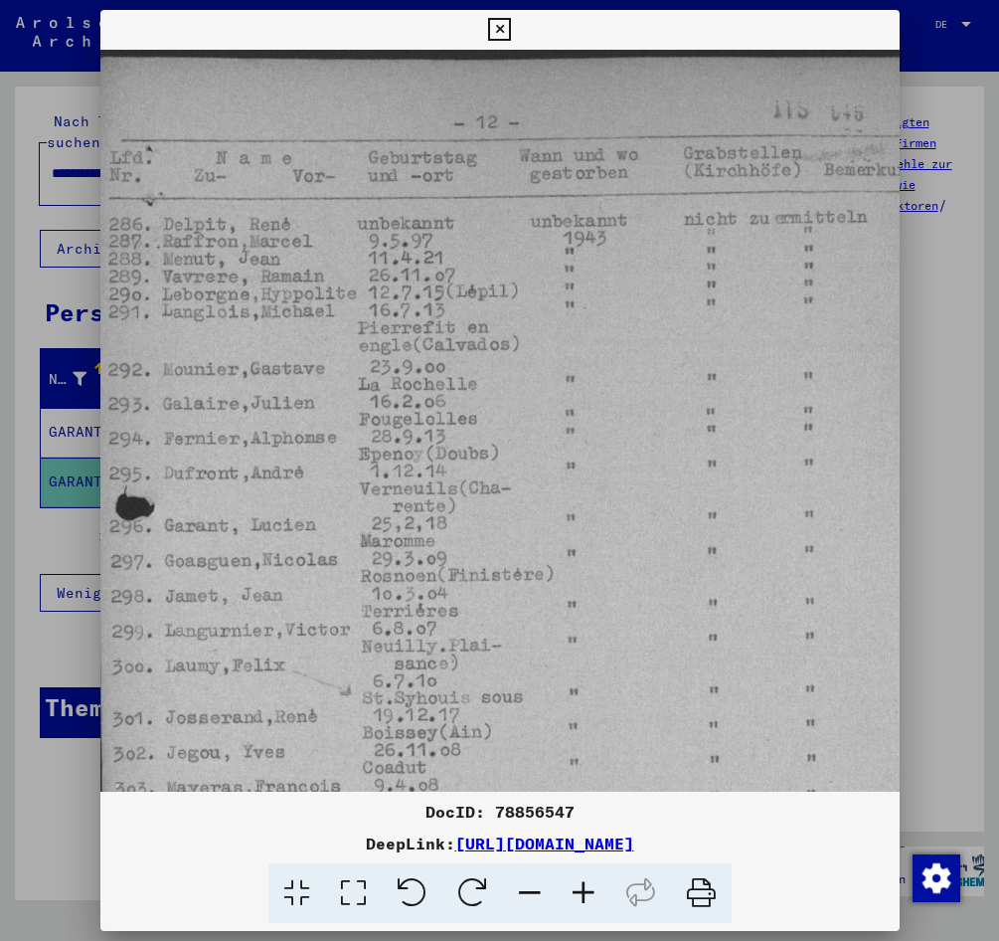
scroll to position [0, 8]
drag, startPoint x: 420, startPoint y: 475, endPoint x: 498, endPoint y: 809, distance: 343.3
click at [498, 809] on div "DocID: 78856547 DeepLink: [URL][DOMAIN_NAME]" at bounding box center [500, 467] width 800 height 914
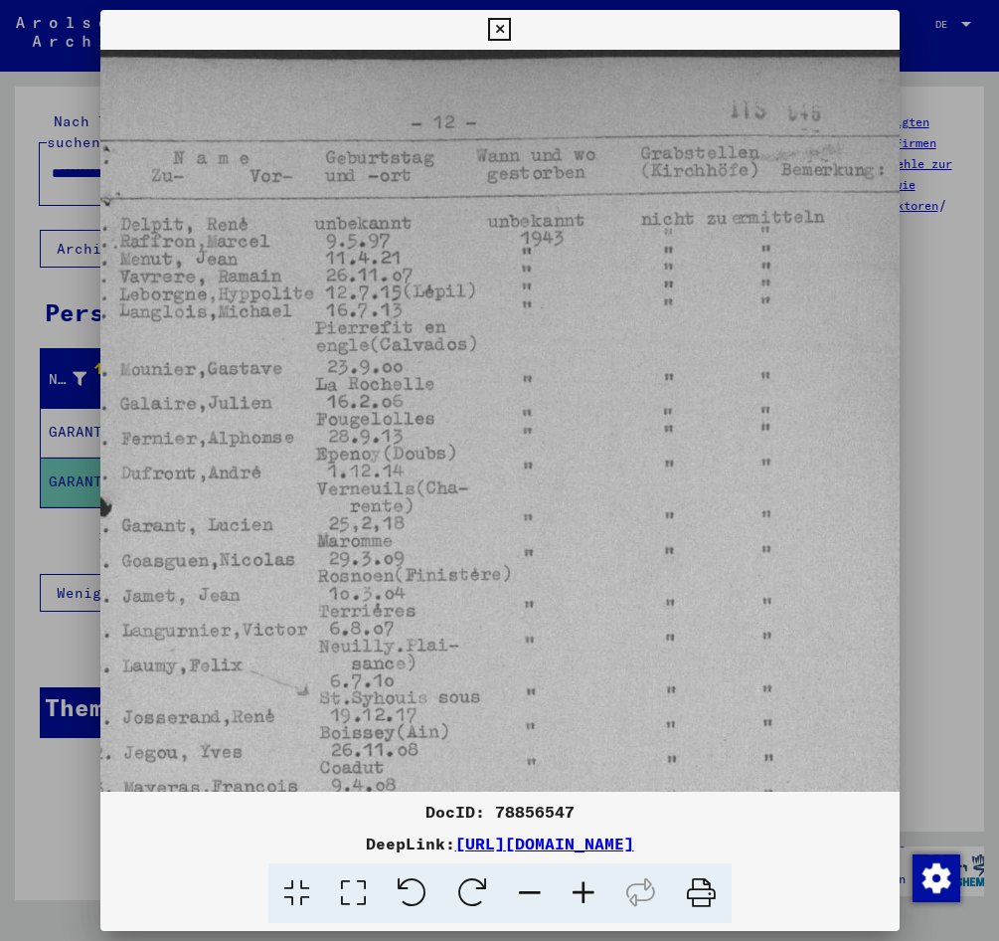
scroll to position [0, 98]
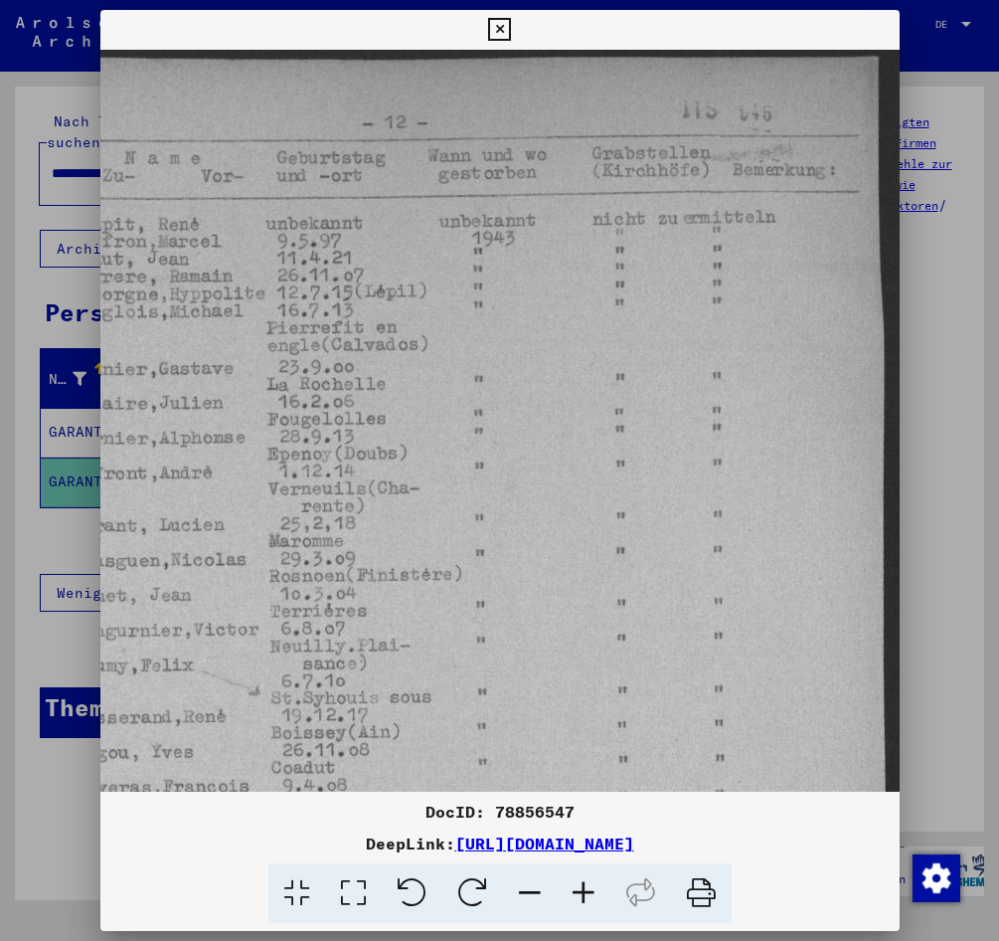
drag, startPoint x: 549, startPoint y: 352, endPoint x: 423, endPoint y: 360, distance: 126.5
click at [423, 360] on img at bounding box center [451, 669] width 898 height 1239
click at [51, 784] on div at bounding box center [499, 470] width 999 height 941
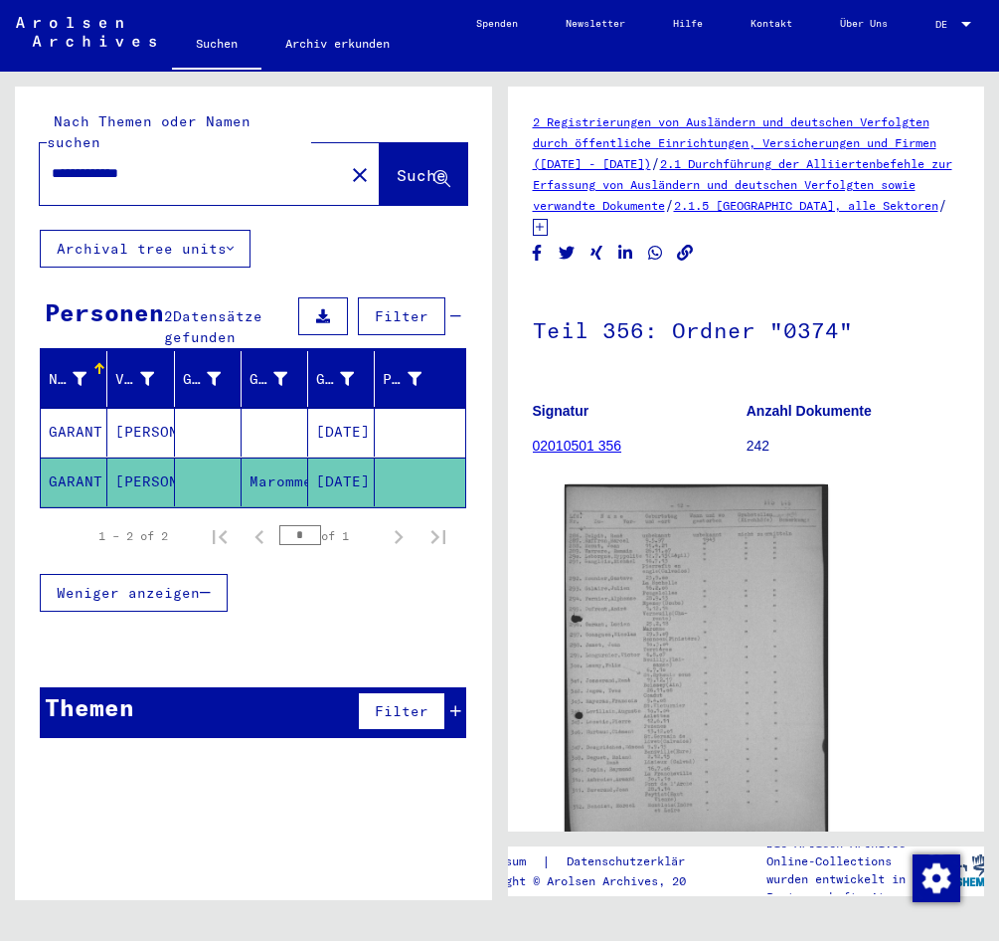
click at [363, 408] on mat-cell "[DATE]" at bounding box center [341, 432] width 67 height 49
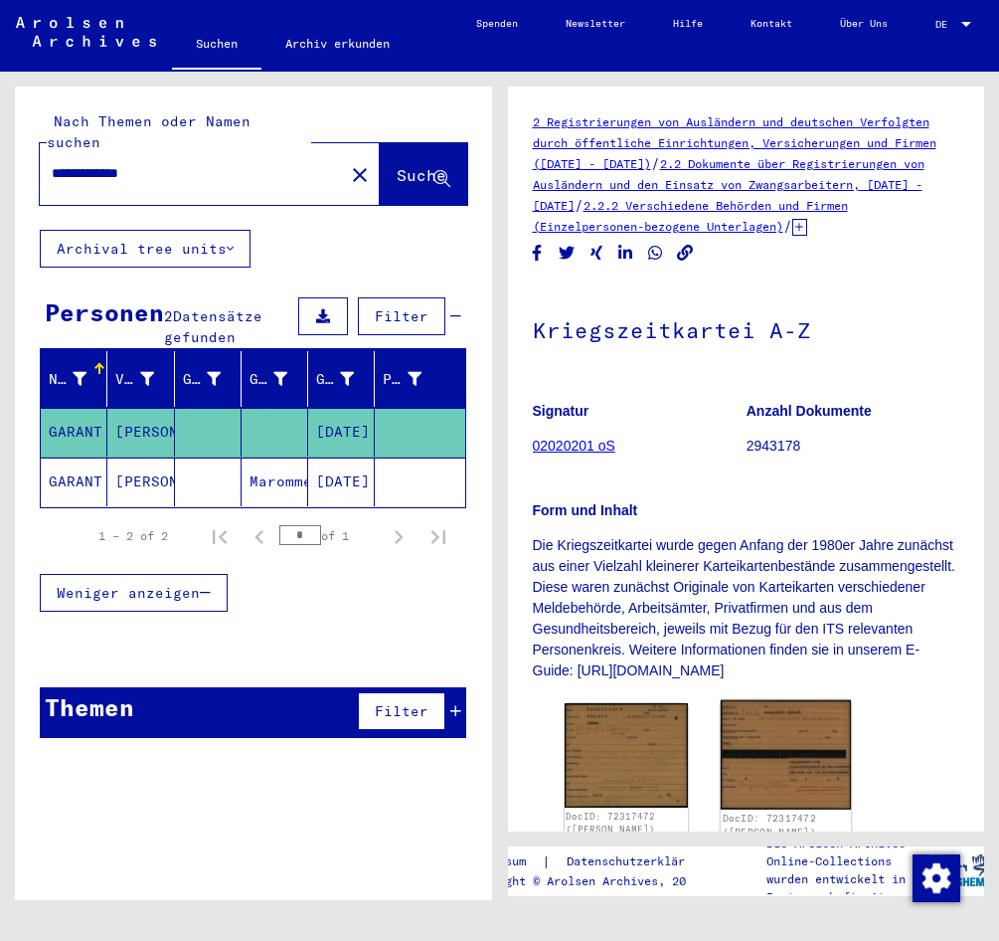
click at [753, 806] on img at bounding box center [786, 754] width 130 height 109
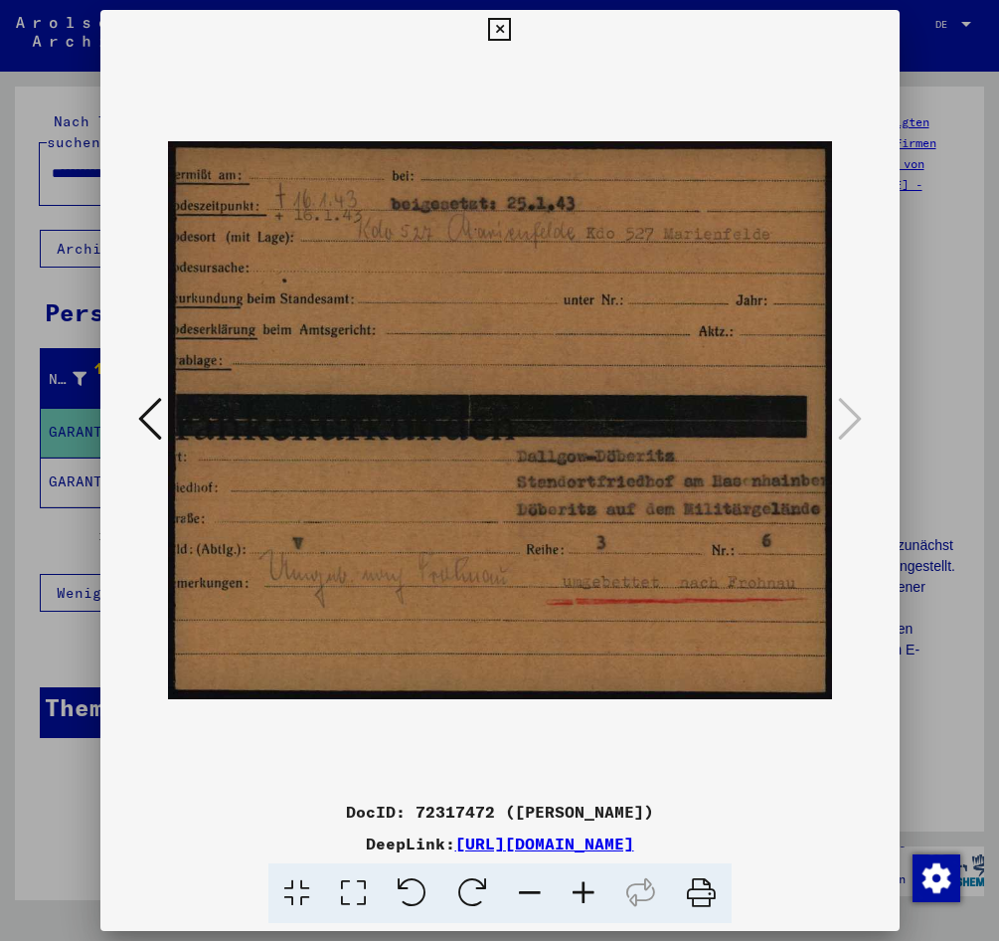
click at [145, 411] on icon at bounding box center [150, 419] width 24 height 48
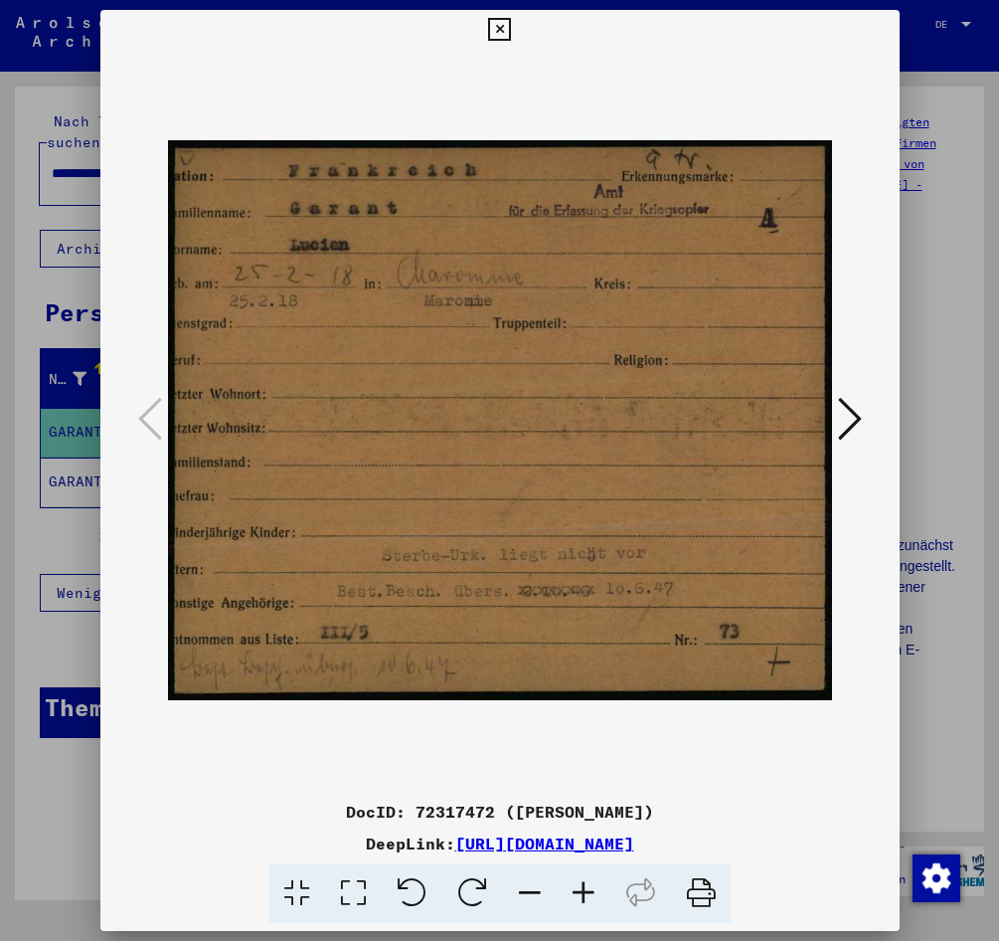
click at [971, 395] on div at bounding box center [499, 470] width 999 height 941
